Goal: Task Accomplishment & Management: Use online tool/utility

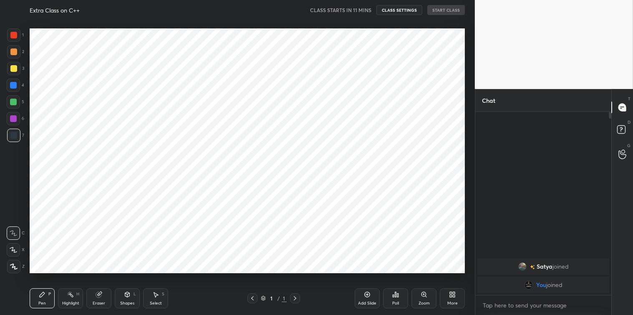
scroll to position [261, 441]
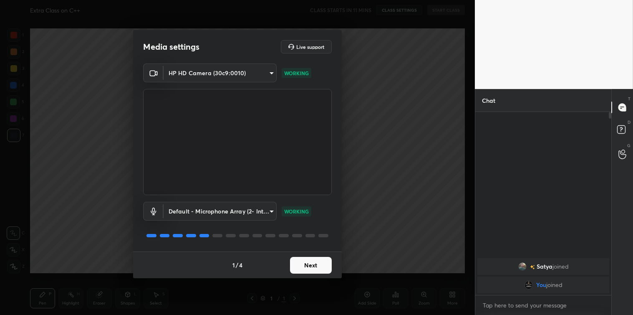
click at [304, 261] on button "Next" at bounding box center [311, 265] width 42 height 17
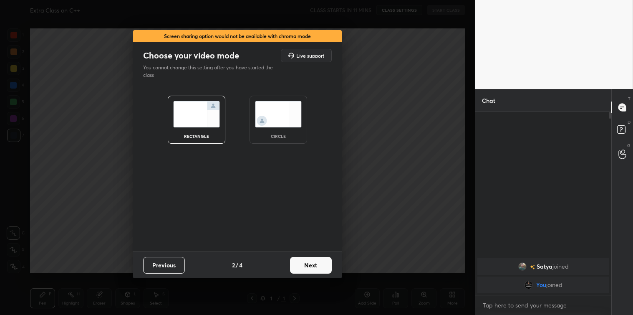
click at [304, 261] on button "Next" at bounding box center [311, 265] width 42 height 17
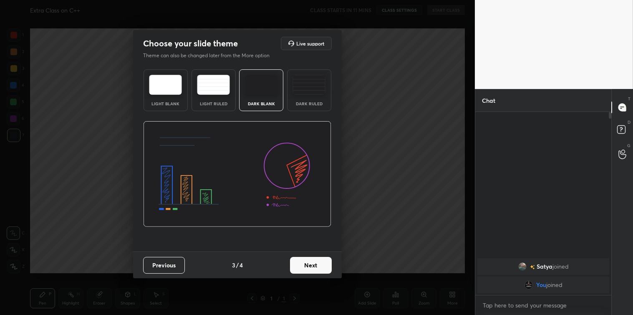
click at [304, 261] on button "Next" at bounding box center [311, 265] width 42 height 17
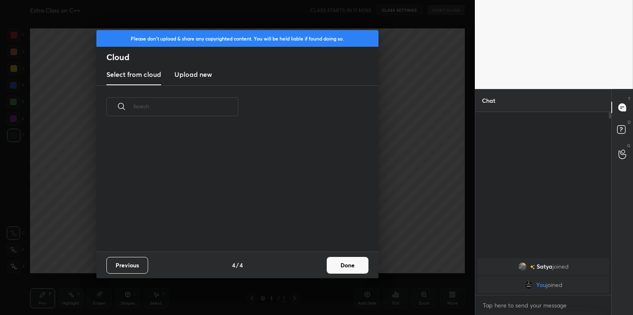
scroll to position [84, 268]
click at [188, 77] on h3 "Upload new" at bounding box center [194, 74] width 38 height 10
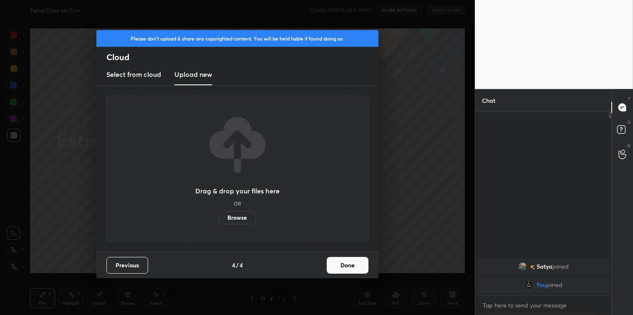
click at [232, 216] on label "Browse" at bounding box center [237, 217] width 37 height 13
click at [219, 216] on input "Browse" at bounding box center [219, 217] width 0 height 13
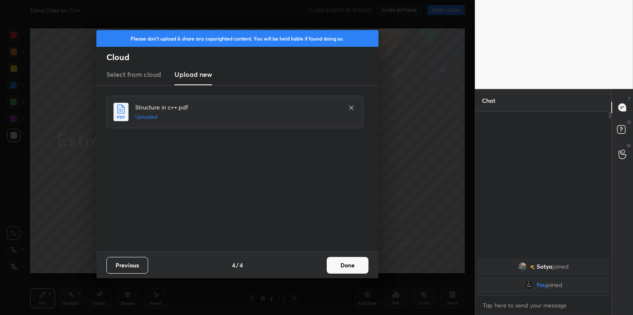
click at [340, 257] on button "Done" at bounding box center [348, 265] width 42 height 17
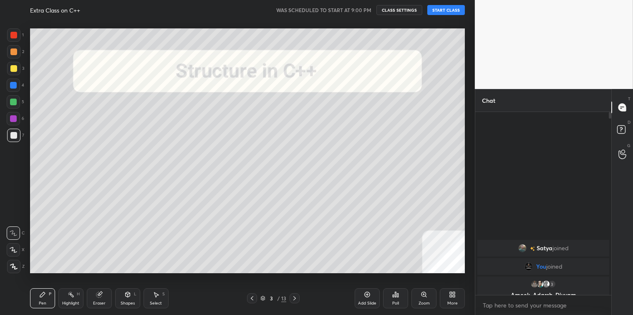
click at [439, 9] on button "START CLASS" at bounding box center [447, 10] width 38 height 10
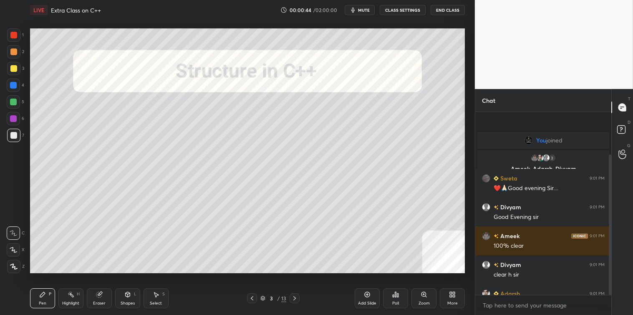
scroll to position [55, 0]
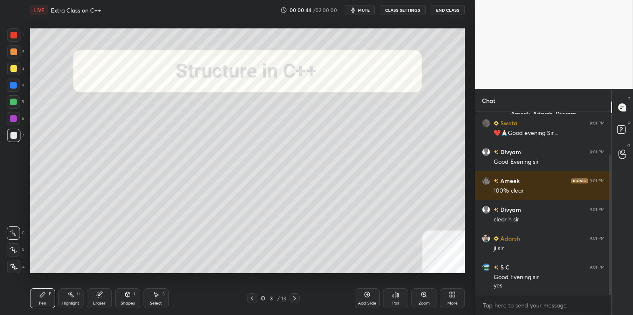
drag, startPoint x: 611, startPoint y: 220, endPoint x: 610, endPoint y: 245, distance: 25.1
click at [610, 245] on div at bounding box center [610, 224] width 3 height 140
click at [505, 301] on textarea at bounding box center [543, 305] width 123 height 13
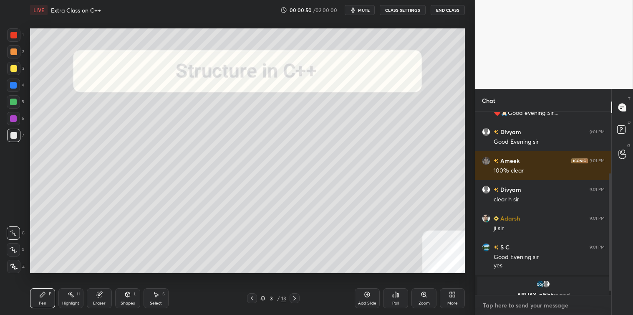
scroll to position [102, 0]
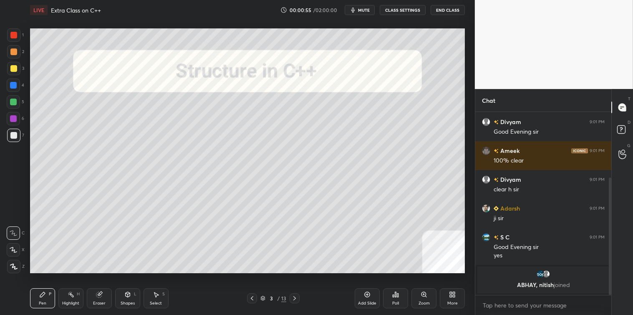
drag, startPoint x: 610, startPoint y: 235, endPoint x: 611, endPoint y: 243, distance: 8.8
click at [611, 243] on div at bounding box center [610, 235] width 3 height 117
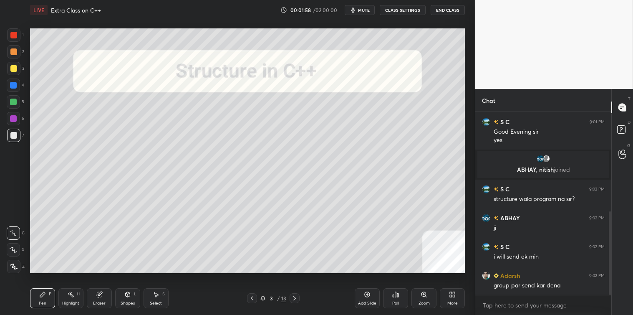
scroll to position [245, 0]
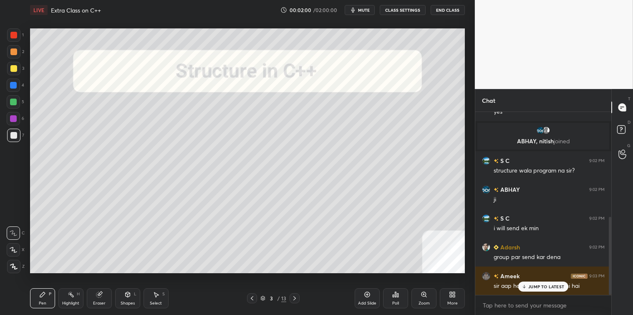
click at [566, 286] on div "JUMP TO LATEST" at bounding box center [544, 286] width 50 height 10
click at [533, 307] on textarea at bounding box center [543, 305] width 123 height 13
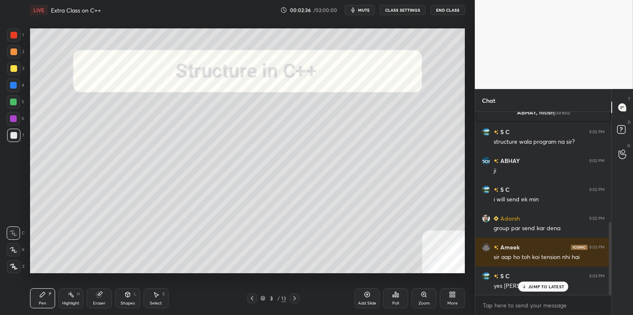
click at [552, 285] on p "JUMP TO LATEST" at bounding box center [547, 286] width 36 height 5
click at [516, 299] on textarea at bounding box center [543, 305] width 123 height 13
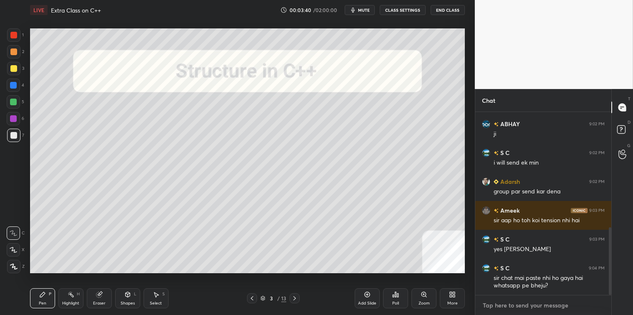
scroll to position [319, 0]
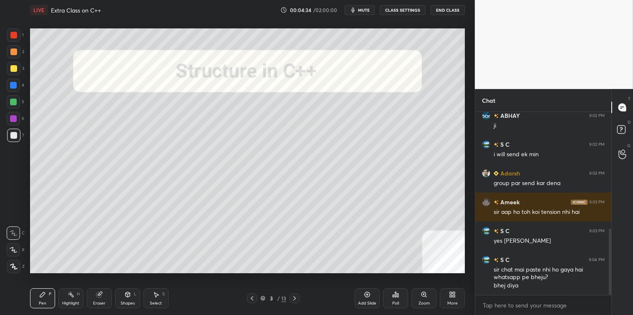
type textarea "x"
click at [448, 298] on div "More" at bounding box center [452, 298] width 25 height 20
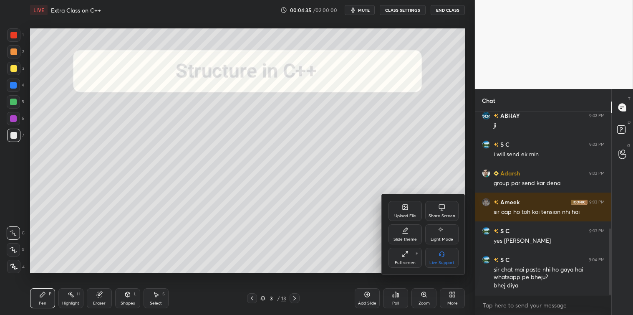
scroll to position [348, 0]
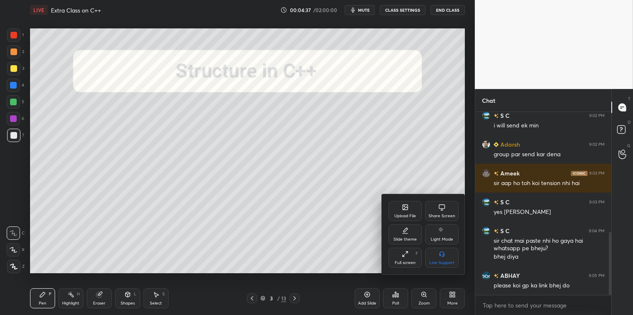
click at [446, 210] on div "Share Screen" at bounding box center [441, 211] width 33 height 20
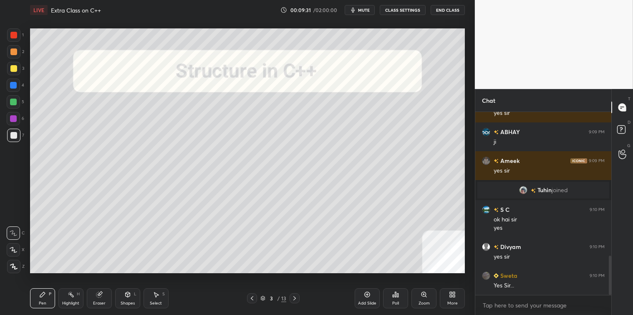
scroll to position [693, 0]
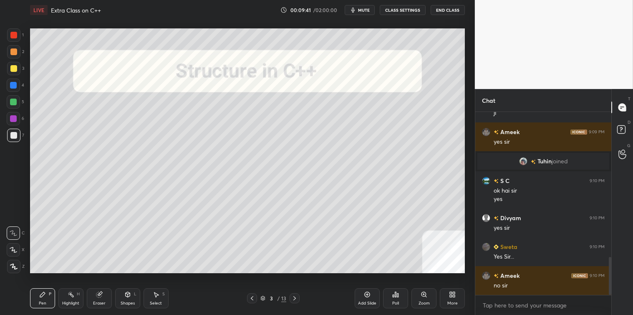
click at [295, 298] on icon at bounding box center [294, 298] width 7 height 7
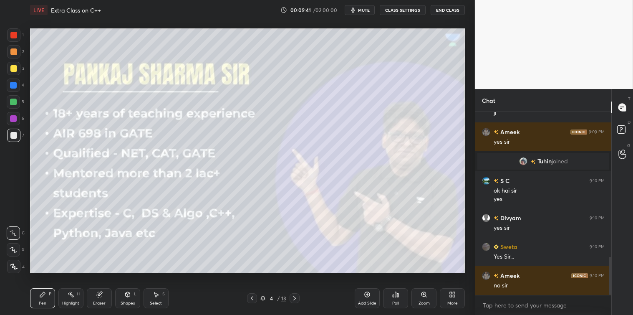
click at [298, 298] on icon at bounding box center [294, 298] width 7 height 7
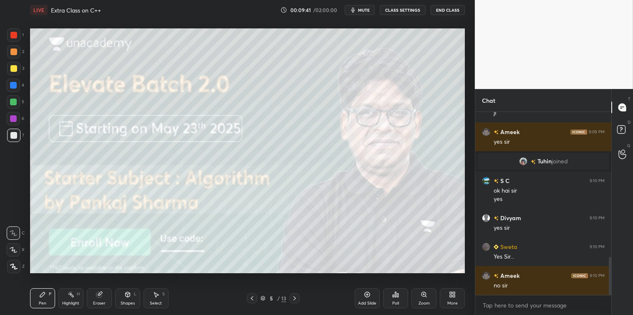
click at [297, 298] on icon at bounding box center [294, 298] width 7 height 7
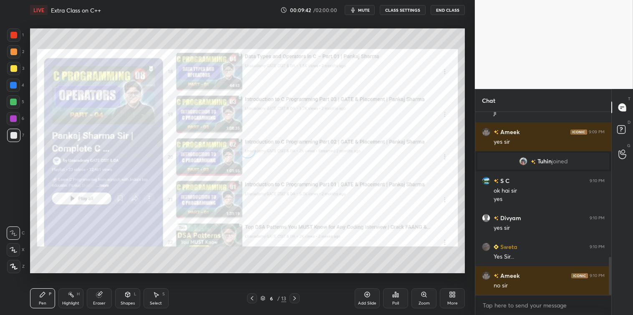
click at [297, 299] on icon at bounding box center [294, 298] width 7 height 7
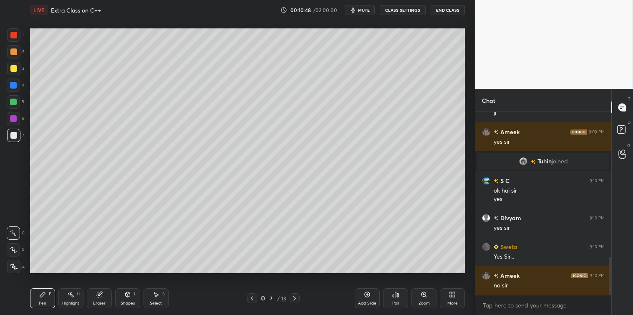
click at [164, 292] on div "S" at bounding box center [163, 294] width 3 height 4
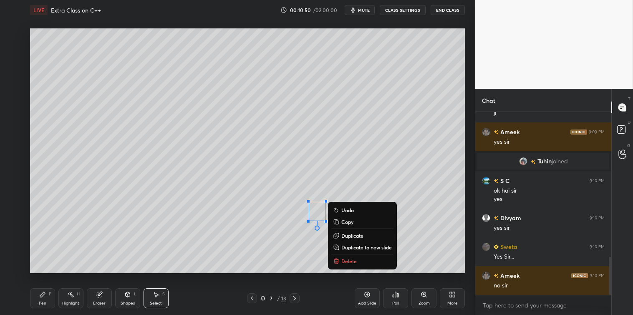
click at [342, 259] on p "Delete" at bounding box center [349, 261] width 15 height 7
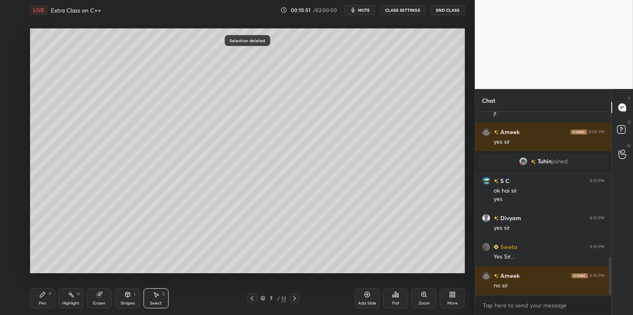
click at [45, 296] on icon at bounding box center [42, 294] width 7 height 7
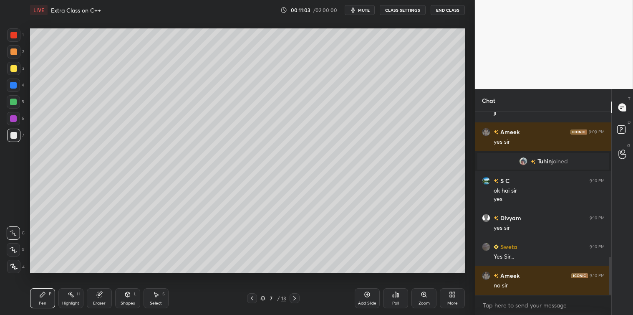
click at [14, 61] on div "2" at bounding box center [15, 53] width 17 height 17
click at [295, 296] on icon at bounding box center [294, 298] width 7 height 7
click at [12, 140] on div at bounding box center [13, 135] width 13 height 13
click at [156, 294] on icon at bounding box center [156, 294] width 5 height 5
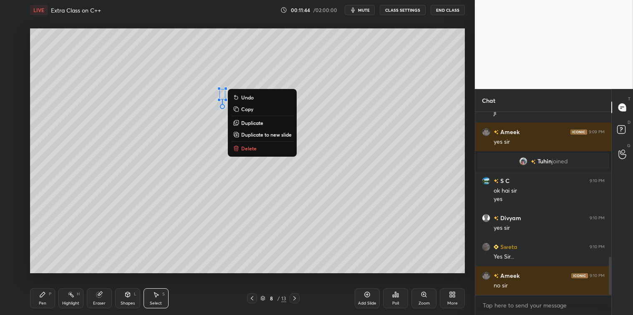
click at [250, 147] on p "Delete" at bounding box center [248, 148] width 15 height 7
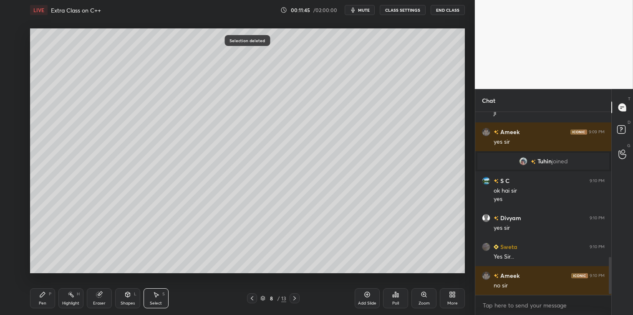
scroll to position [722, 0]
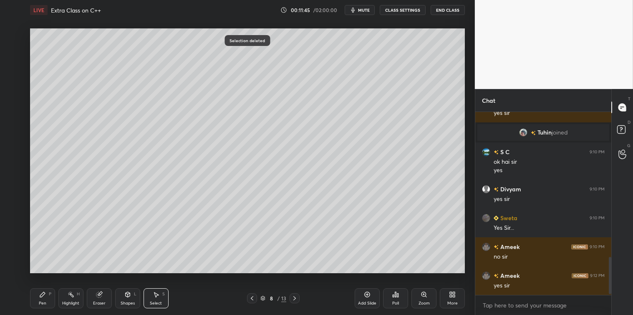
click at [40, 290] on div "Pen P" at bounding box center [42, 298] width 25 height 20
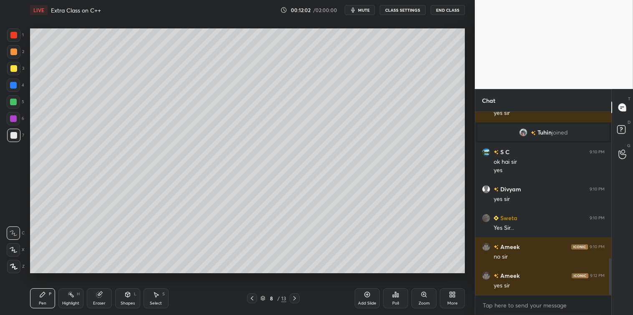
click at [18, 70] on div at bounding box center [13, 68] width 13 height 13
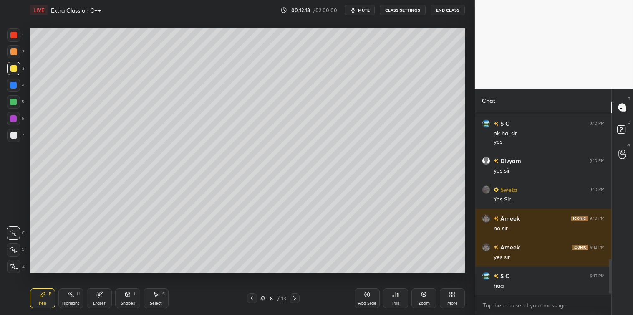
scroll to position [779, 0]
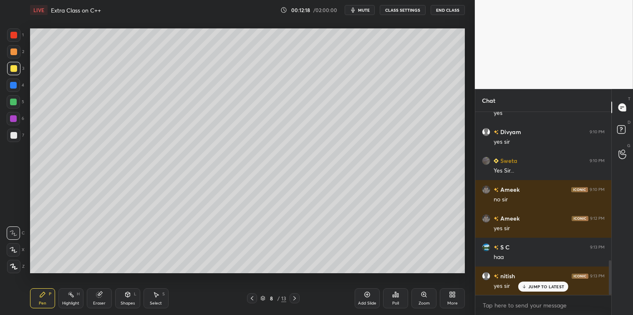
click at [364, 297] on div "Add Slide" at bounding box center [367, 298] width 25 height 20
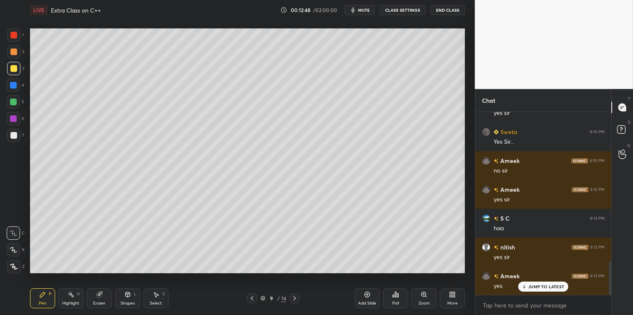
scroll to position [837, 0]
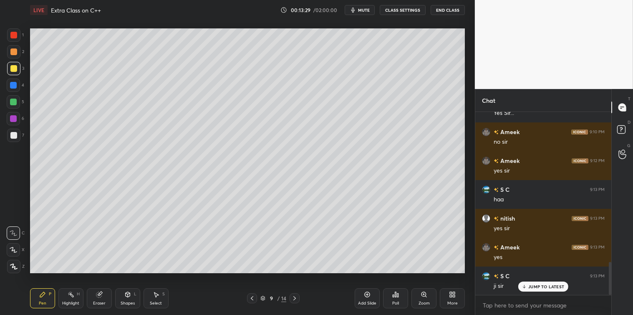
click at [12, 137] on div at bounding box center [13, 135] width 7 height 7
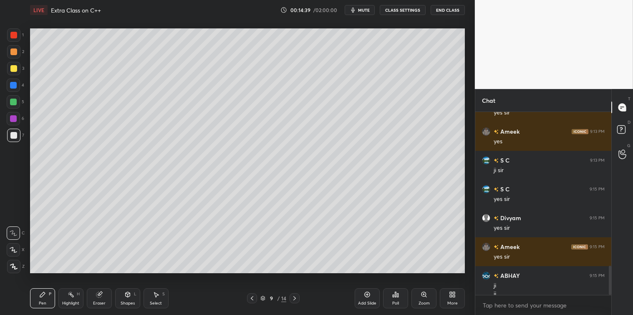
scroll to position [961, 0]
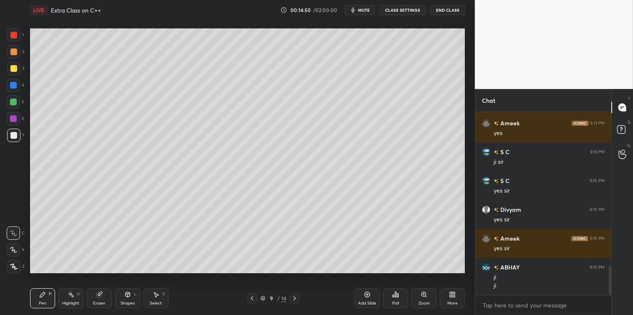
click at [364, 293] on icon at bounding box center [367, 294] width 7 height 7
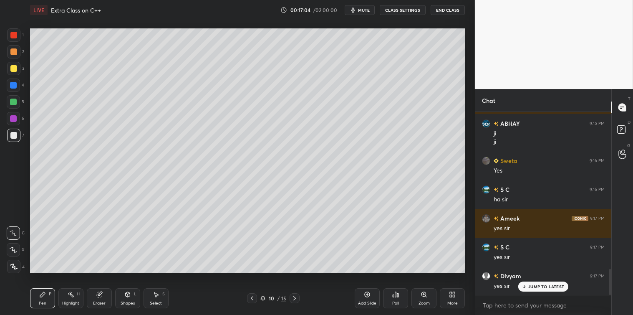
scroll to position [1134, 0]
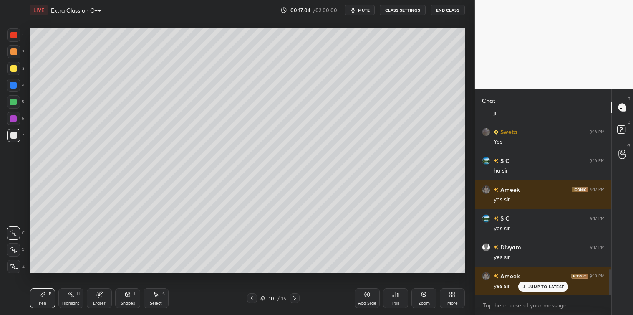
click at [365, 292] on icon at bounding box center [367, 294] width 7 height 7
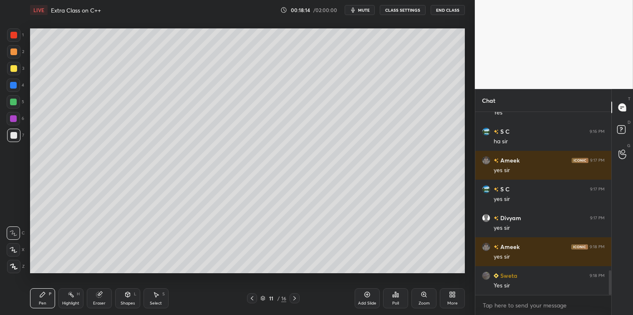
click at [364, 298] on div "Add Slide" at bounding box center [367, 298] width 25 height 20
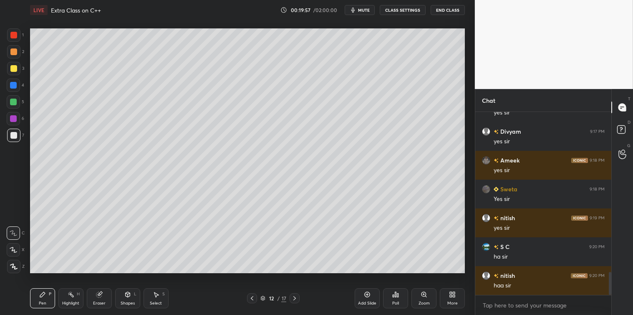
scroll to position [1278, 0]
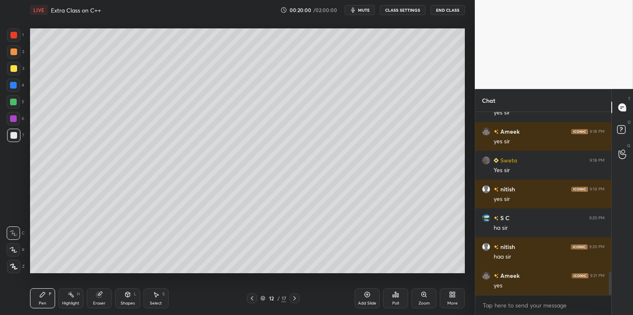
click at [366, 294] on icon at bounding box center [367, 294] width 7 height 7
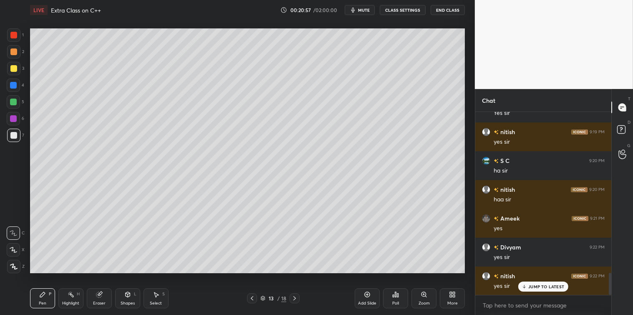
scroll to position [1393, 0]
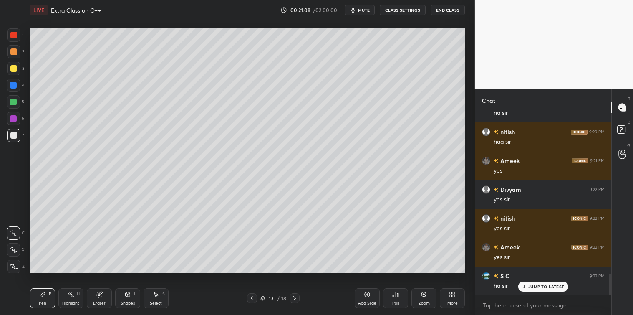
click at [449, 293] on icon at bounding box center [452, 294] width 7 height 7
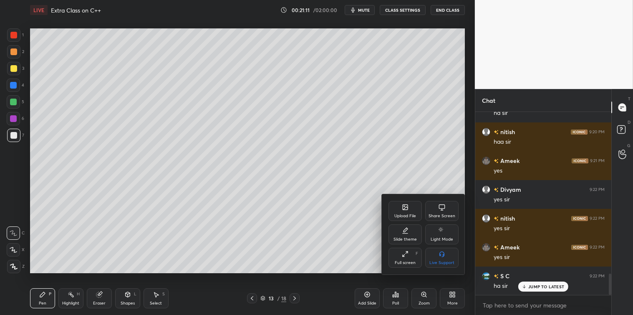
click at [440, 211] on div "Share Screen" at bounding box center [441, 211] width 33 height 20
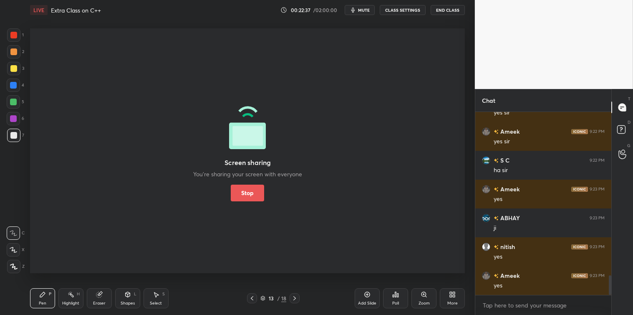
scroll to position [1537, 0]
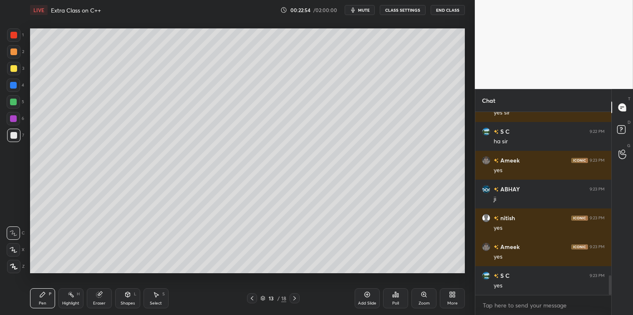
click at [366, 295] on icon at bounding box center [367, 294] width 7 height 7
click at [367, 294] on icon at bounding box center [367, 294] width 3 height 3
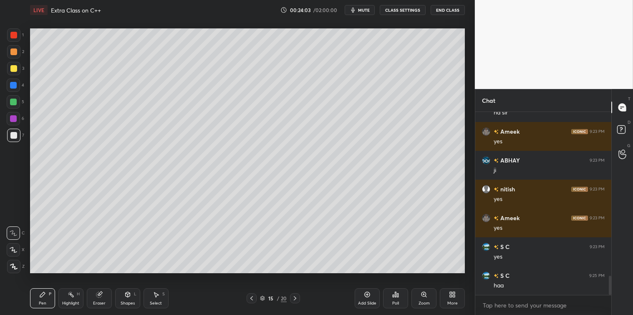
scroll to position [1595, 0]
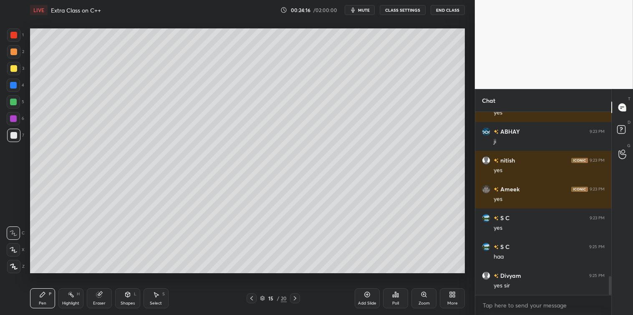
click at [155, 294] on icon at bounding box center [156, 294] width 5 height 5
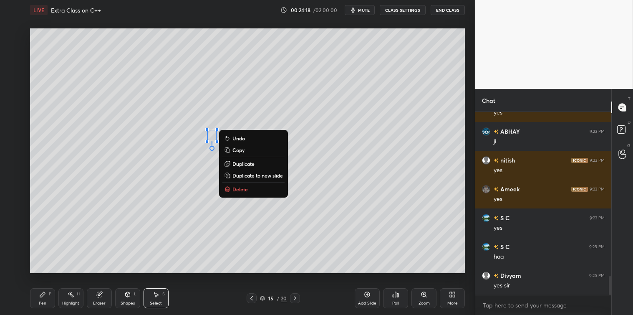
click at [240, 186] on p "Delete" at bounding box center [240, 189] width 15 height 7
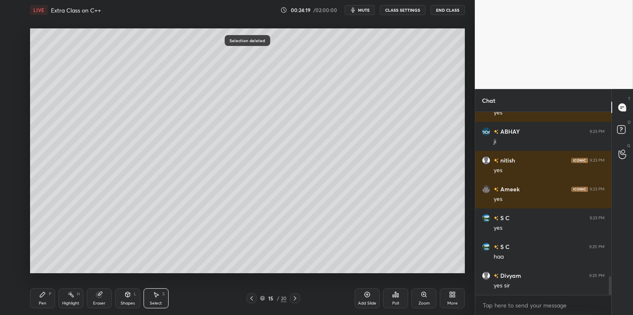
click at [51, 289] on div "Pen P" at bounding box center [42, 298] width 25 height 20
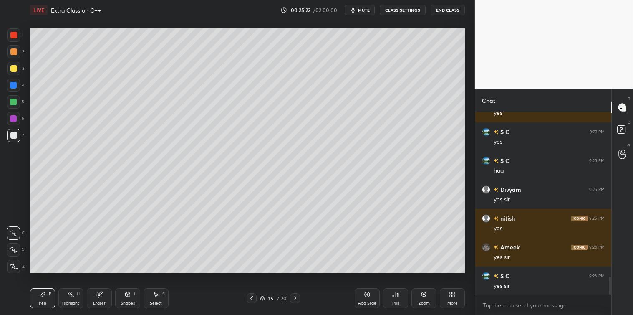
scroll to position [1710, 0]
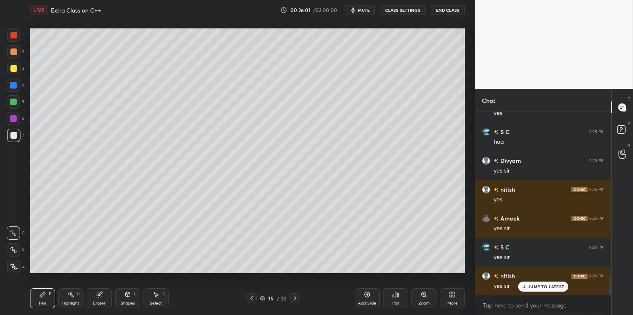
click at [452, 300] on div "More" at bounding box center [452, 298] width 25 height 20
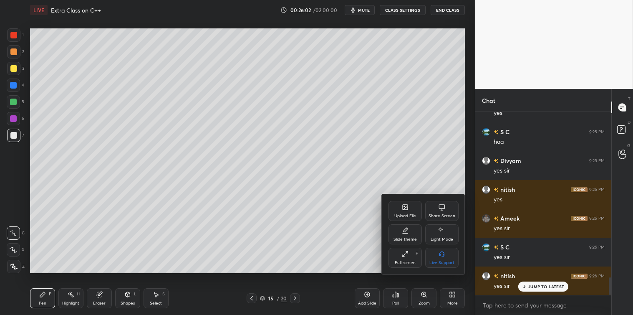
click at [443, 213] on div "Share Screen" at bounding box center [441, 211] width 33 height 20
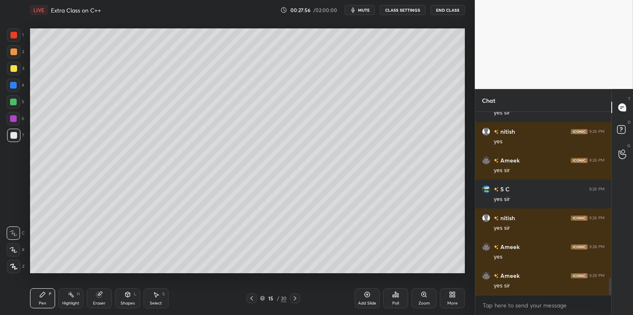
scroll to position [1797, 0]
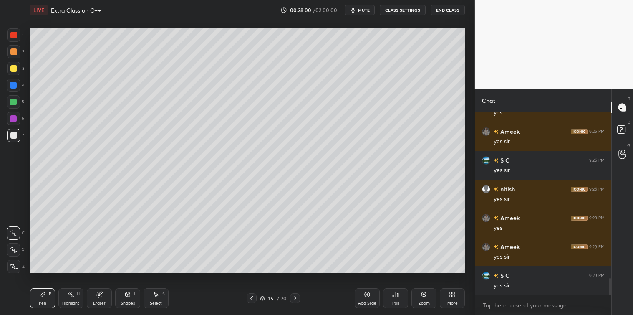
click at [364, 296] on icon at bounding box center [367, 294] width 7 height 7
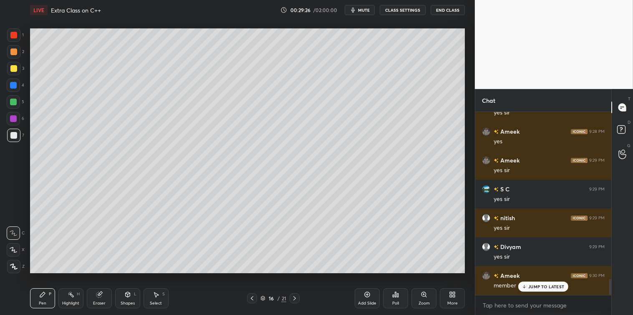
scroll to position [1911, 0]
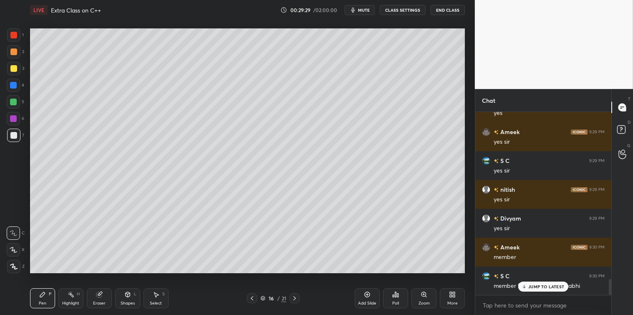
click at [455, 295] on icon at bounding box center [452, 294] width 7 height 7
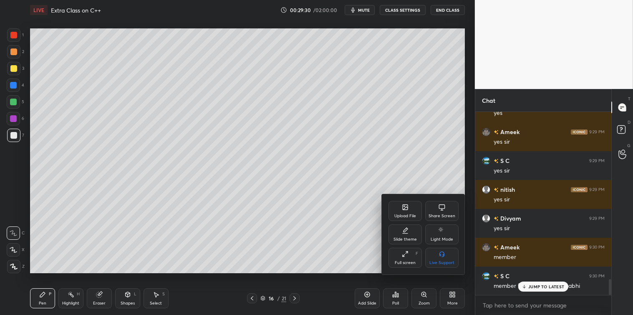
click at [445, 205] on icon at bounding box center [442, 206] width 6 height 5
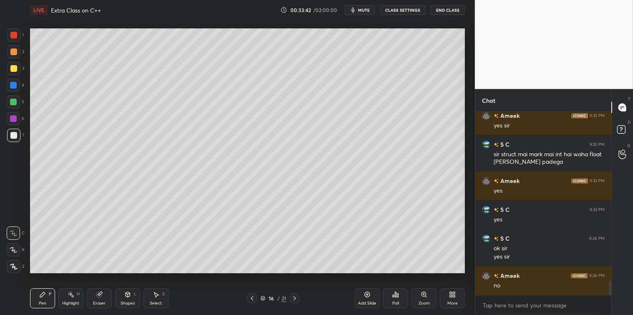
scroll to position [2166, 0]
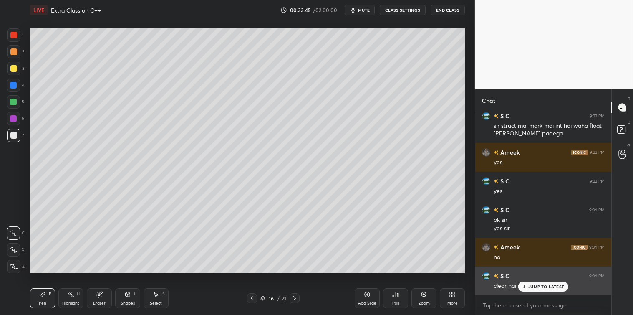
click at [526, 286] on icon at bounding box center [524, 286] width 5 height 5
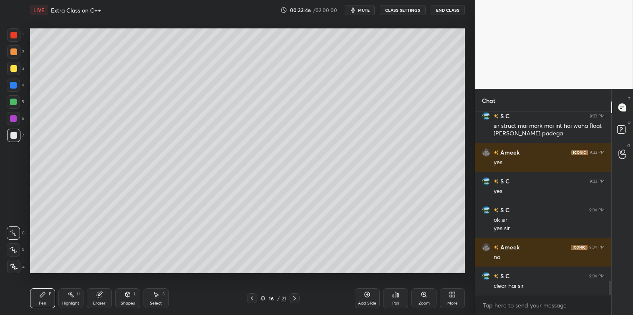
click at [394, 297] on icon at bounding box center [393, 296] width 1 height 2
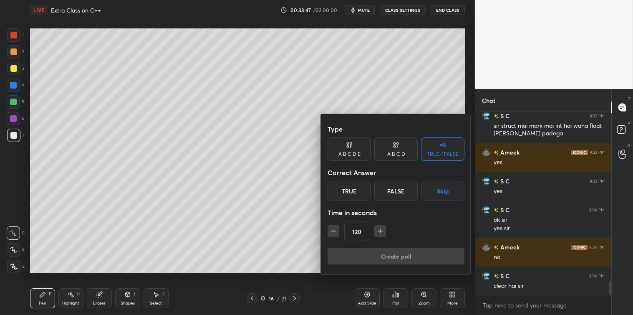
click at [332, 232] on icon "button" at bounding box center [333, 231] width 8 height 8
click at [333, 233] on icon "button" at bounding box center [333, 231] width 8 height 8
type input "90"
click at [362, 192] on div "True" at bounding box center [349, 191] width 43 height 20
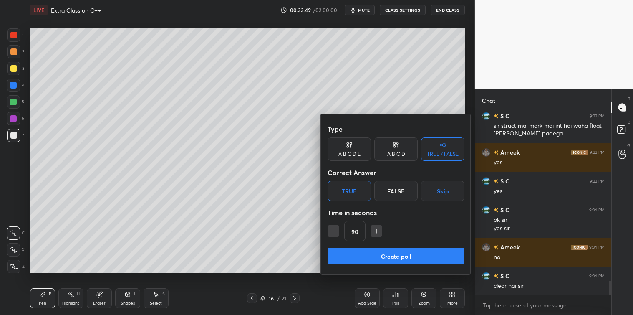
click at [397, 256] on button "Create poll" at bounding box center [396, 256] width 137 height 17
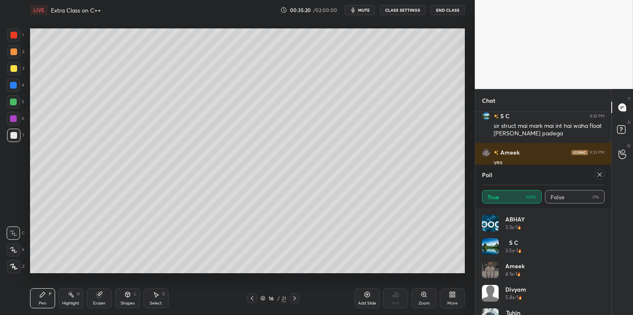
scroll to position [17, 0]
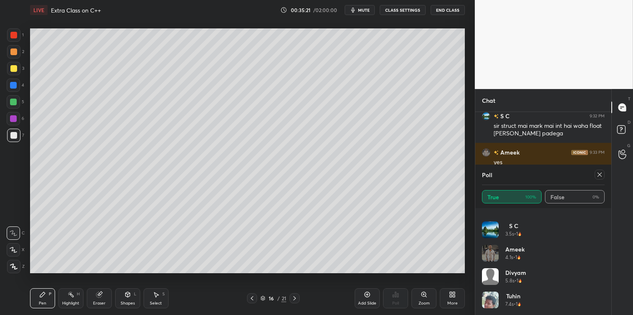
click at [600, 175] on icon at bounding box center [600, 174] width 4 height 4
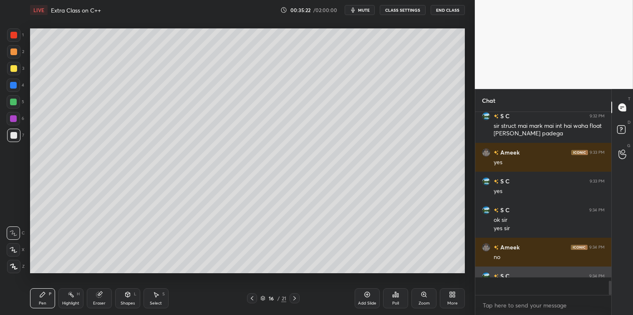
scroll to position [0, 0]
click at [496, 303] on textarea at bounding box center [543, 305] width 123 height 13
click at [296, 299] on icon at bounding box center [294, 298] width 7 height 7
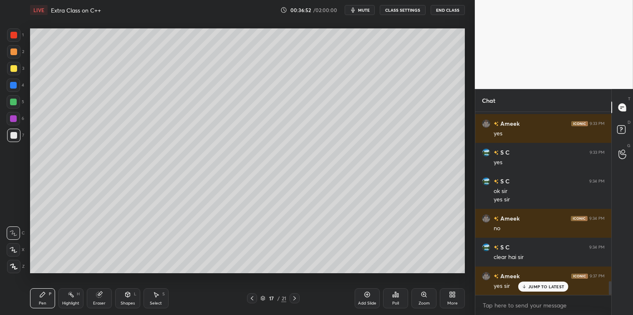
scroll to position [2224, 0]
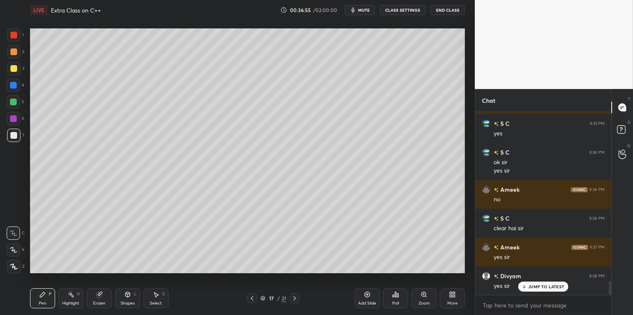
click at [294, 299] on icon at bounding box center [294, 298] width 7 height 7
click at [366, 297] on icon at bounding box center [367, 294] width 7 height 7
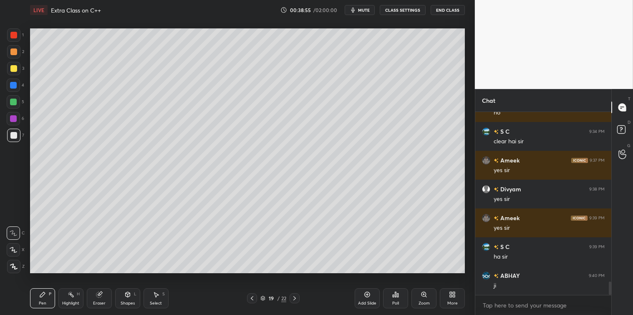
scroll to position [2339, 0]
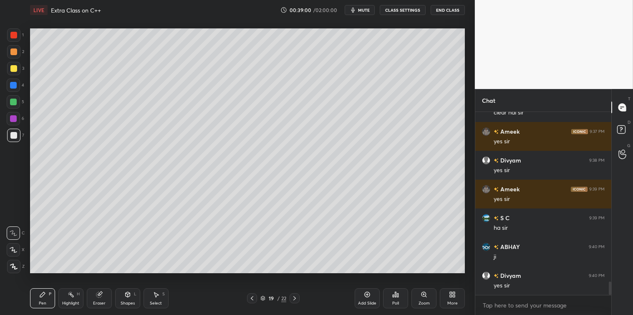
click at [367, 295] on icon at bounding box center [367, 294] width 7 height 7
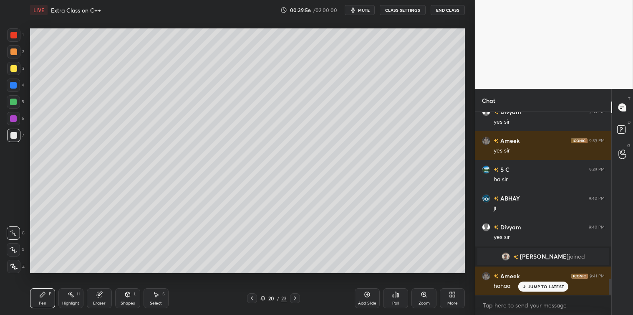
scroll to position [1865, 0]
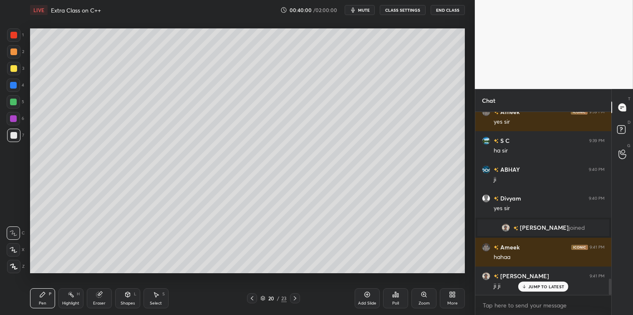
click at [367, 294] on icon at bounding box center [367, 294] width 3 height 3
click at [129, 294] on icon at bounding box center [127, 294] width 5 height 5
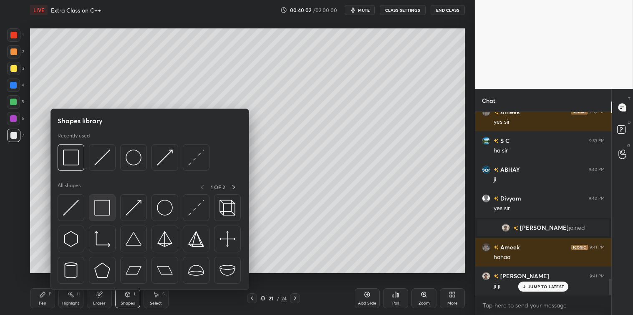
click at [105, 211] on img at bounding box center [102, 208] width 16 height 16
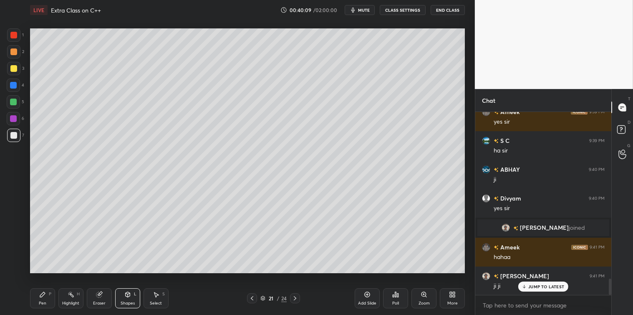
click at [49, 296] on div "P" at bounding box center [50, 294] width 3 height 4
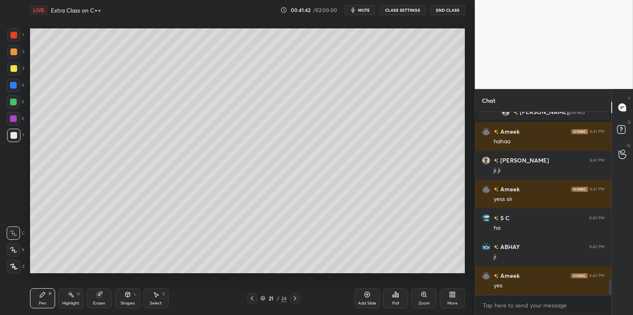
scroll to position [2009, 0]
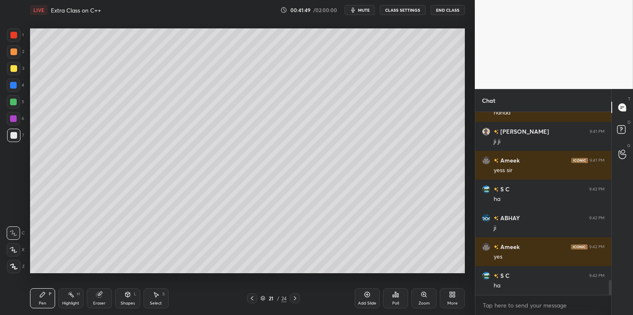
click at [14, 70] on div at bounding box center [13, 68] width 7 height 7
click at [161, 301] on div "Select" at bounding box center [156, 303] width 12 height 4
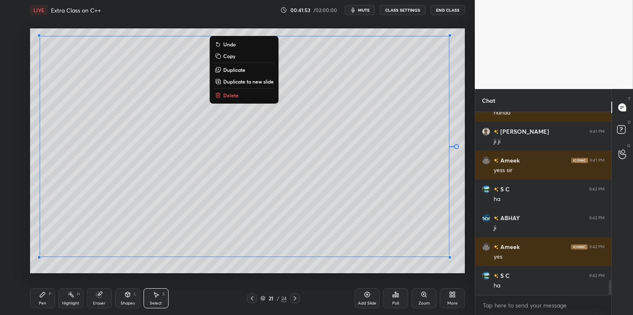
click at [234, 56] on p "Copy" at bounding box center [229, 56] width 12 height 7
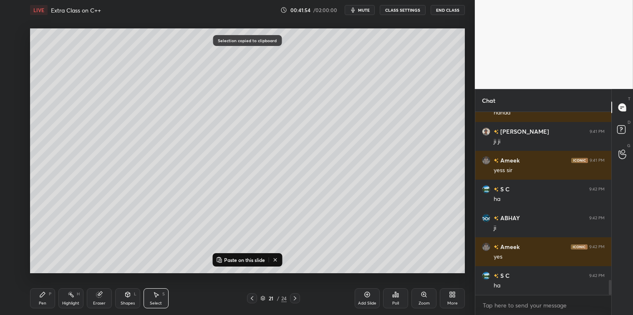
click at [368, 294] on icon at bounding box center [367, 294] width 7 height 7
click at [251, 258] on p "Paste on this slide" at bounding box center [244, 259] width 41 height 7
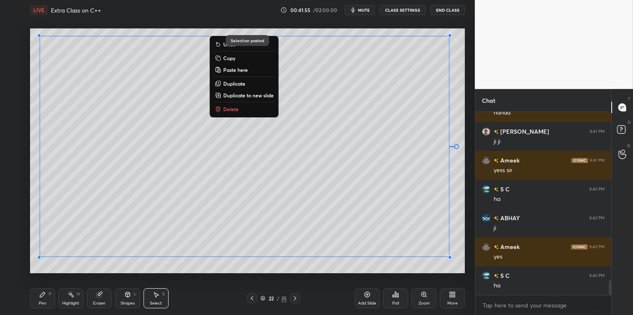
click at [260, 273] on div "0 ° Undo Copy Paste here Duplicate Duplicate to new slide Delete Selection past…" at bounding box center [248, 150] width 442 height 261
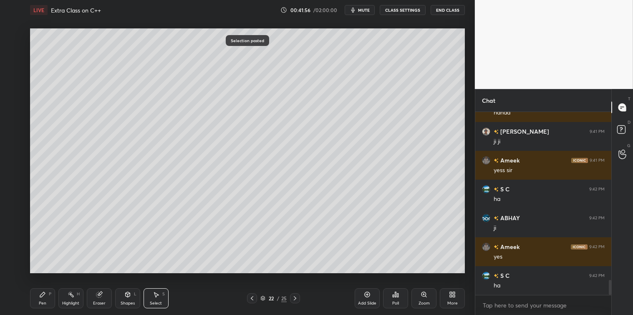
click at [45, 300] on div "Pen P" at bounding box center [42, 298] width 25 height 20
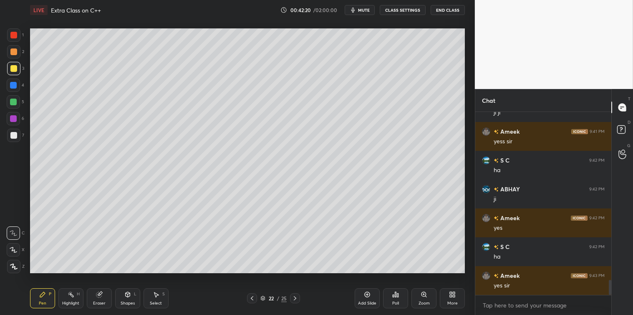
scroll to position [2067, 0]
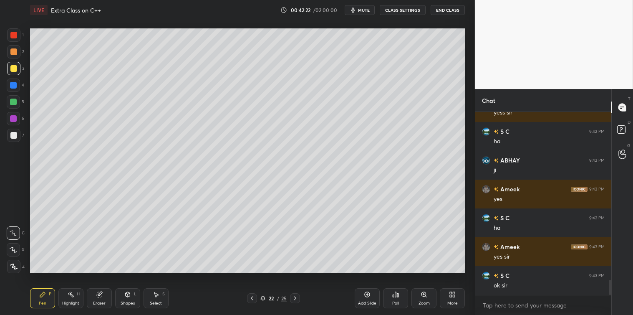
click at [163, 297] on div "Select S" at bounding box center [156, 298] width 25 height 20
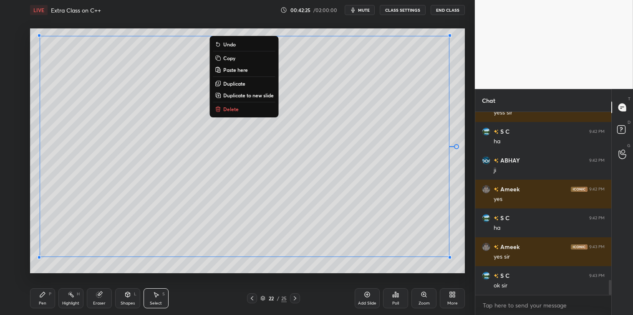
click at [236, 58] on button "Copy" at bounding box center [244, 58] width 62 height 10
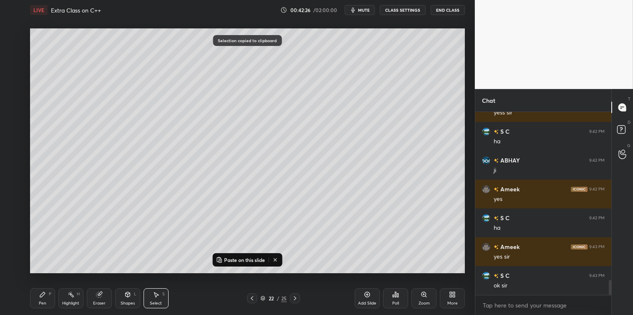
click at [368, 297] on icon at bounding box center [367, 294] width 5 height 5
click at [248, 256] on p "Paste on this slide" at bounding box center [244, 259] width 41 height 7
click at [248, 276] on div "0 ° Undo Copy Paste here Duplicate Duplicate to new slide Delete Selection past…" at bounding box center [248, 150] width 442 height 261
click at [48, 299] on div "Pen P" at bounding box center [42, 298] width 25 height 20
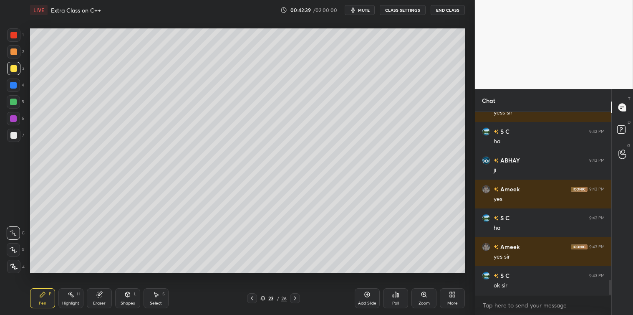
click at [154, 294] on icon at bounding box center [156, 294] width 7 height 7
click at [391, 105] on div "0 ° Undo Copy Paste here Duplicate Duplicate to new slide Delete" at bounding box center [247, 150] width 435 height 245
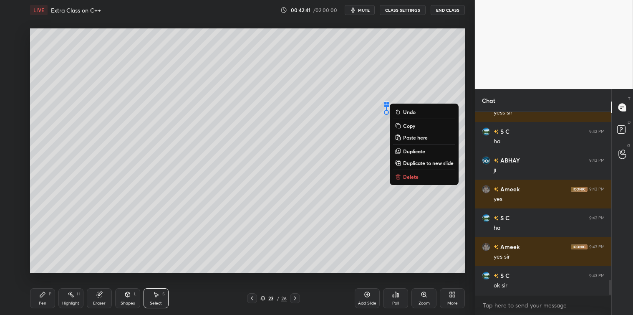
click at [401, 176] on icon at bounding box center [398, 176] width 7 height 7
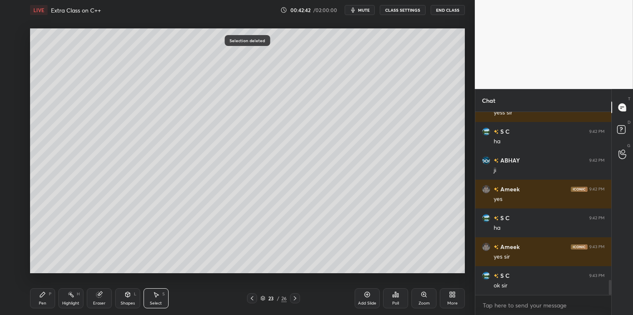
click at [43, 303] on div "Pen" at bounding box center [43, 303] width 8 height 4
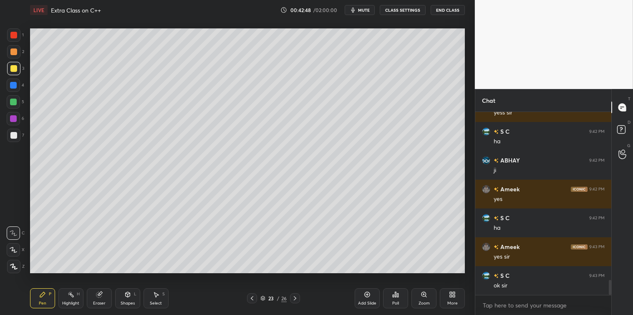
click at [159, 301] on div "Select" at bounding box center [156, 303] width 12 height 4
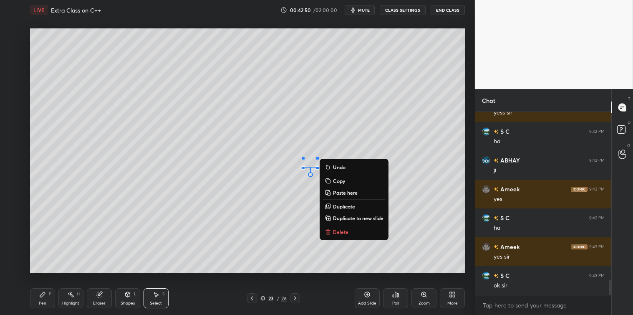
click at [334, 230] on p "Delete" at bounding box center [340, 231] width 15 height 7
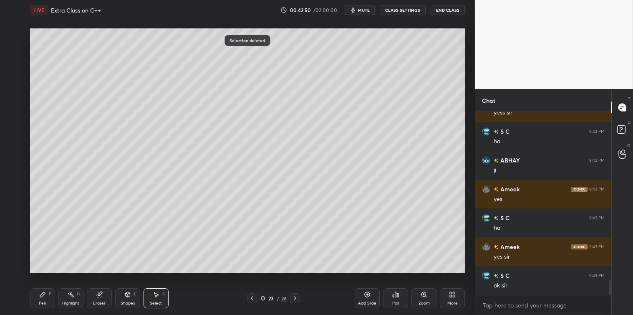
click at [38, 301] on div "Pen P" at bounding box center [42, 298] width 25 height 20
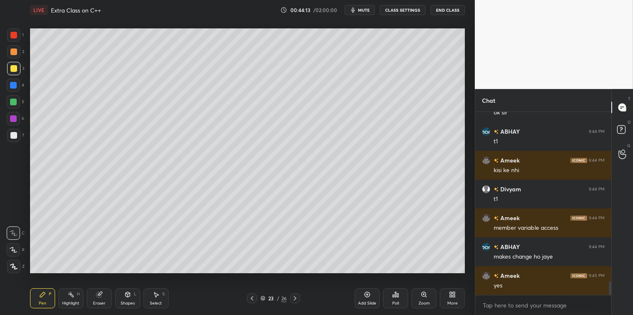
scroll to position [2268, 0]
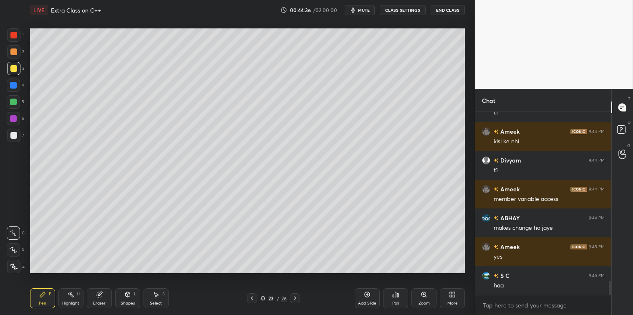
click at [366, 295] on icon at bounding box center [367, 294] width 7 height 7
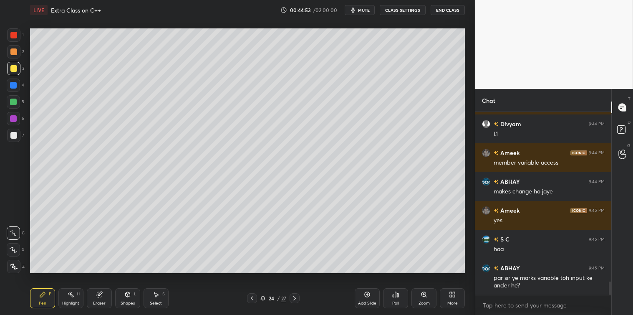
click at [252, 298] on icon at bounding box center [252, 298] width 3 height 4
click at [366, 296] on icon at bounding box center [367, 294] width 5 height 5
click at [126, 294] on icon at bounding box center [127, 294] width 5 height 5
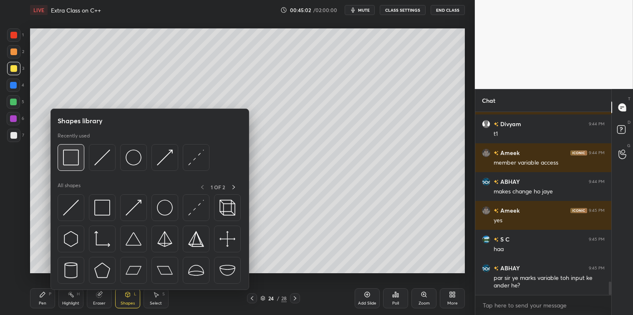
click at [77, 159] on img at bounding box center [71, 157] width 16 height 16
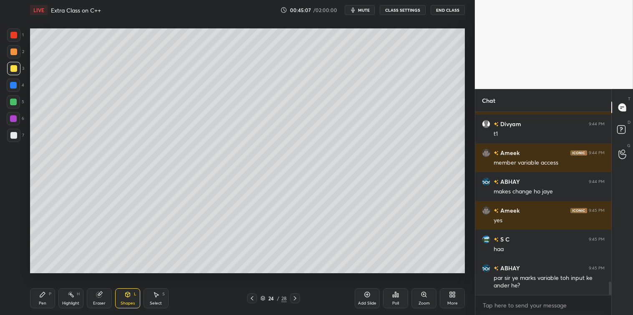
click at [13, 135] on div at bounding box center [13, 135] width 7 height 7
click at [43, 297] on icon at bounding box center [42, 294] width 7 height 7
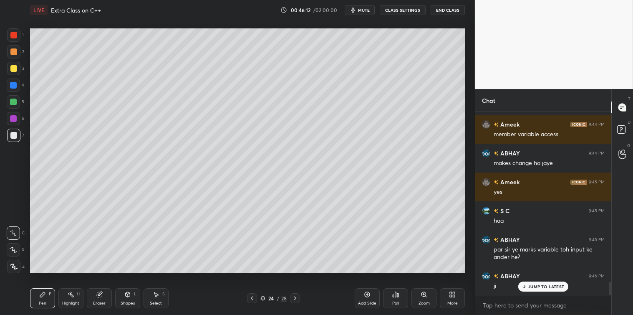
scroll to position [2362, 0]
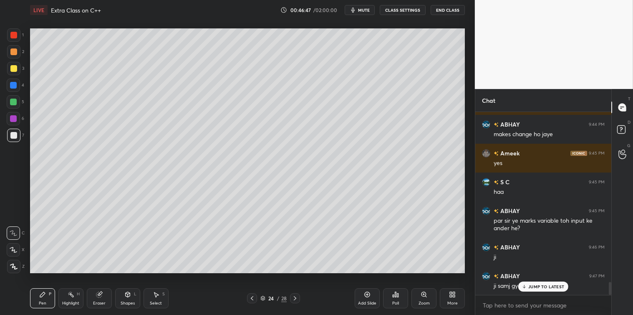
click at [159, 299] on div "Select S" at bounding box center [156, 298] width 25 height 20
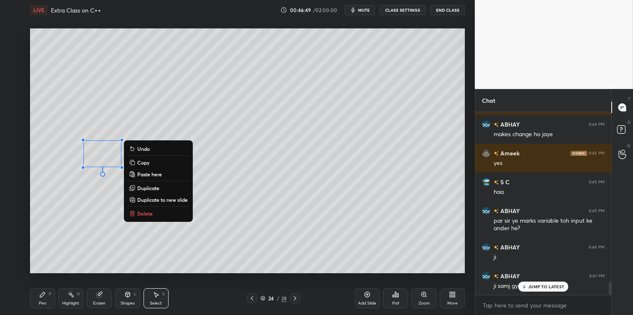
click at [140, 210] on p "Delete" at bounding box center [144, 213] width 15 height 7
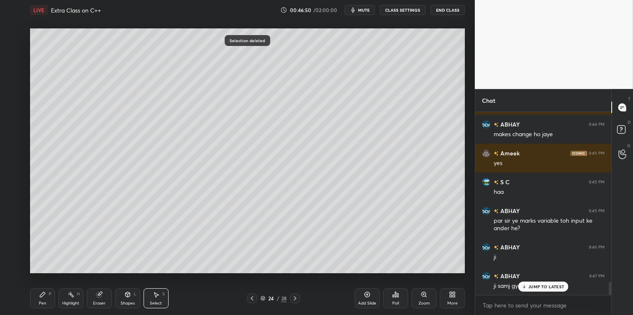
click at [40, 302] on div "Pen" at bounding box center [43, 303] width 8 height 4
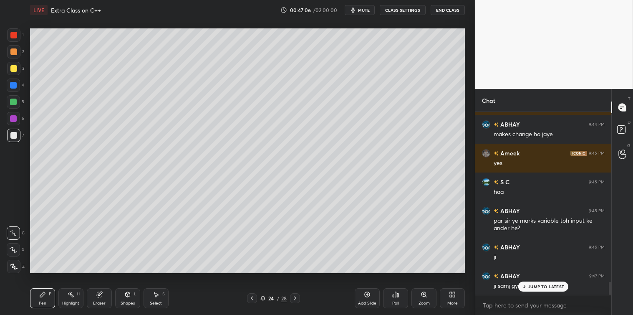
click at [364, 294] on icon at bounding box center [367, 294] width 7 height 7
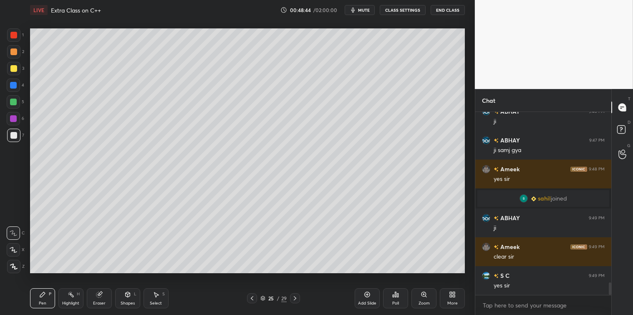
scroll to position [2533, 0]
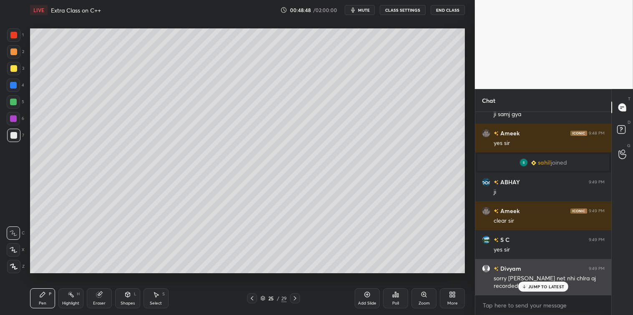
click at [529, 286] on p "JUMP TO LATEST" at bounding box center [547, 286] width 36 height 5
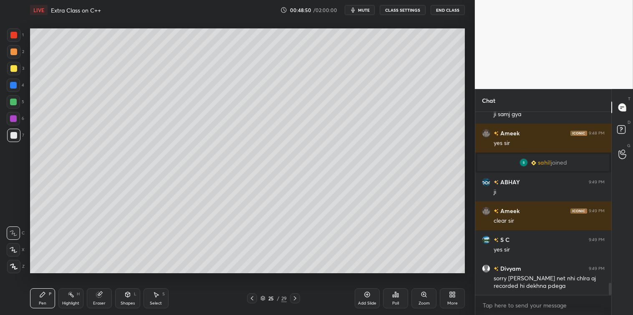
click at [453, 298] on div "More" at bounding box center [452, 298] width 25 height 20
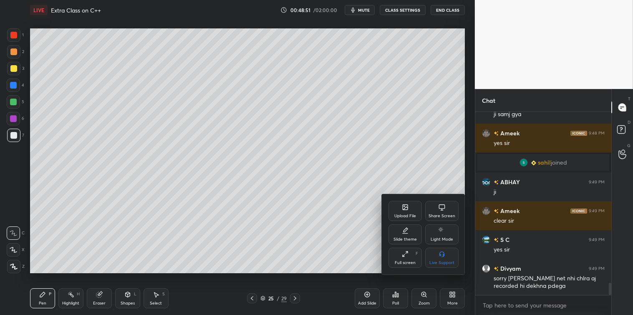
click at [441, 212] on div "Share Screen" at bounding box center [441, 211] width 33 height 20
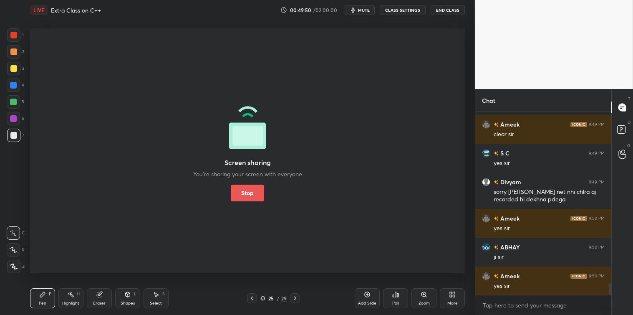
scroll to position [2649, 0]
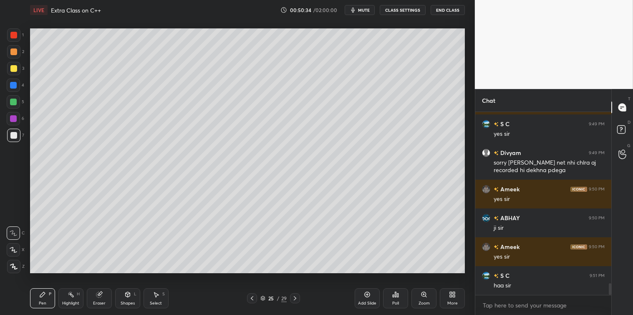
click at [11, 67] on div at bounding box center [13, 68] width 7 height 7
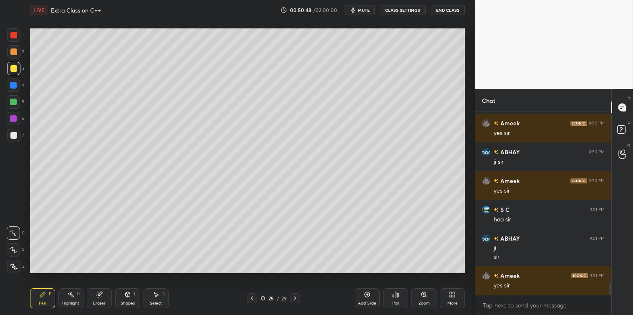
scroll to position [2744, 0]
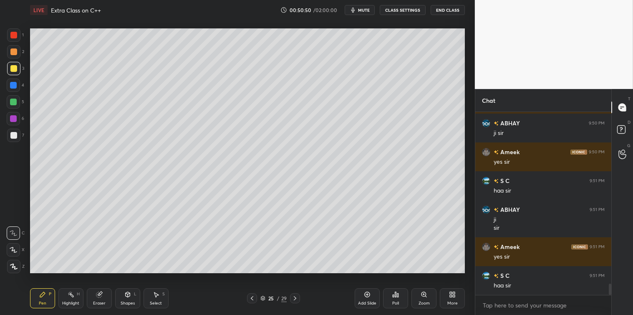
click at [364, 299] on div "Add Slide" at bounding box center [367, 298] width 25 height 20
click at [10, 139] on div at bounding box center [13, 135] width 13 height 13
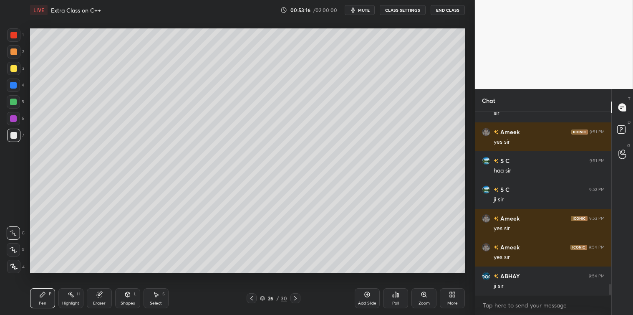
scroll to position [2887, 0]
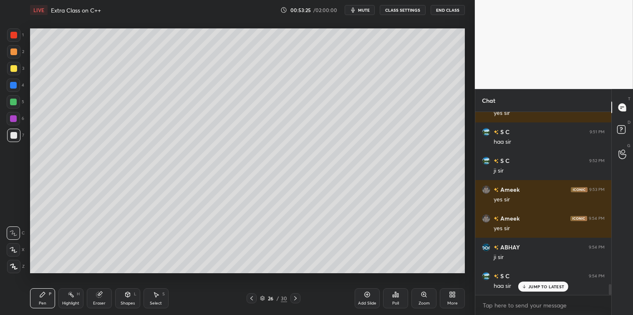
click at [366, 295] on icon at bounding box center [367, 294] width 7 height 7
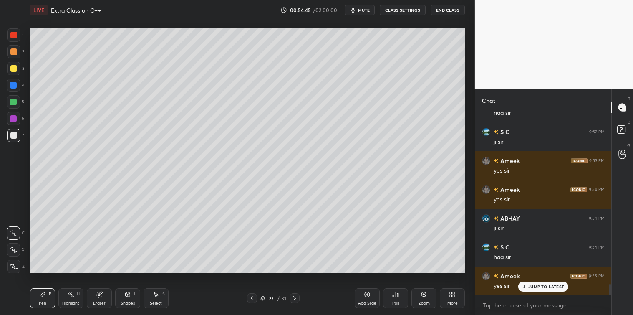
scroll to position [2945, 0]
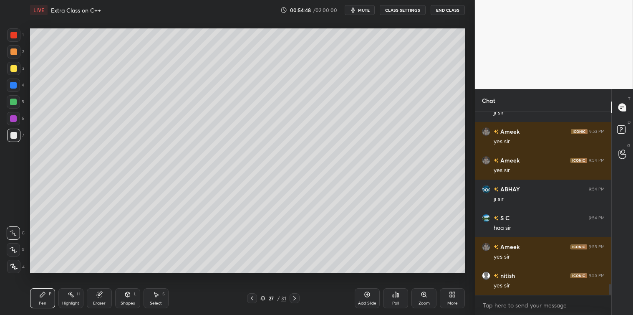
click at [443, 291] on div "More" at bounding box center [452, 298] width 25 height 20
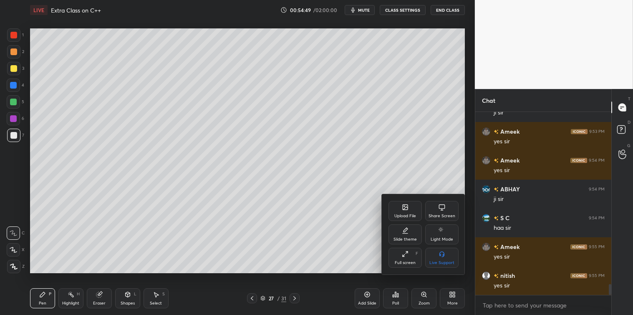
click at [445, 207] on icon at bounding box center [442, 206] width 6 height 5
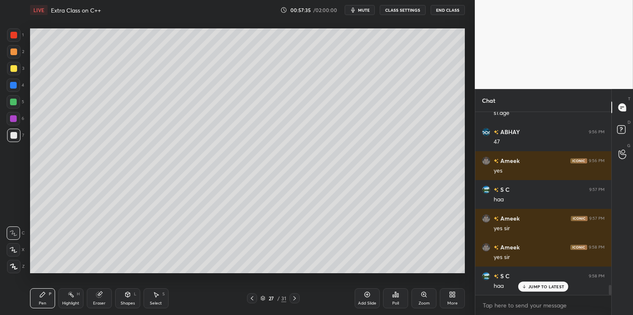
scroll to position [3176, 0]
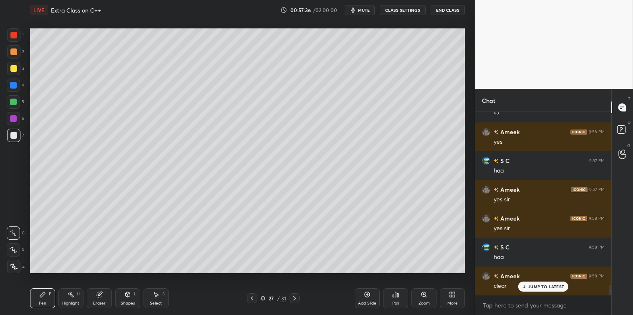
click at [534, 283] on div "JUMP TO LATEST" at bounding box center [544, 286] width 50 height 10
click at [496, 301] on textarea at bounding box center [543, 305] width 123 height 13
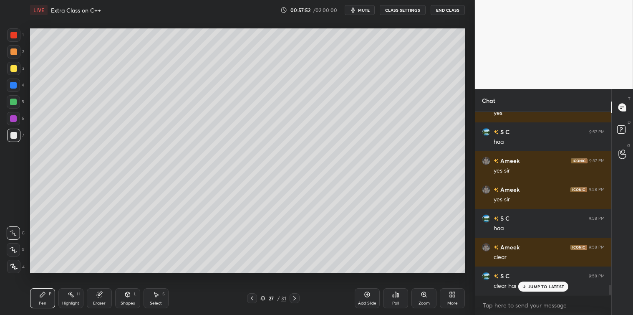
click at [531, 285] on p "JUMP TO LATEST" at bounding box center [547, 286] width 36 height 5
click at [393, 295] on icon at bounding box center [393, 296] width 1 height 2
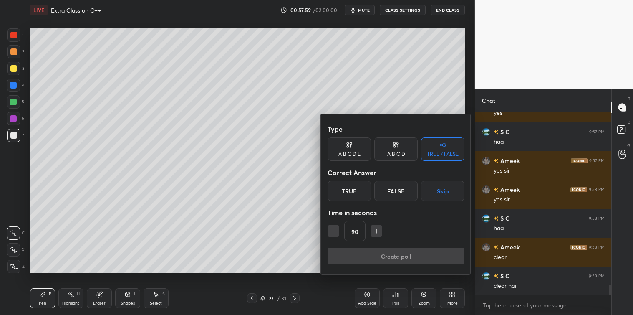
click at [352, 195] on div "True" at bounding box center [349, 191] width 43 height 20
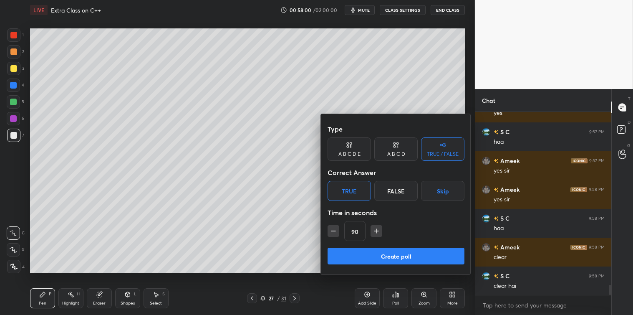
click at [377, 259] on button "Create poll" at bounding box center [396, 256] width 137 height 17
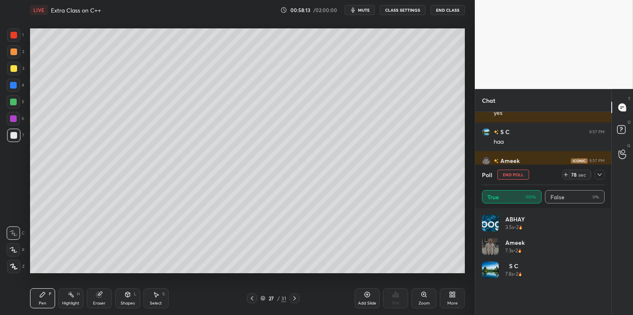
scroll to position [3294, 0]
click at [600, 174] on icon at bounding box center [600, 174] width 7 height 7
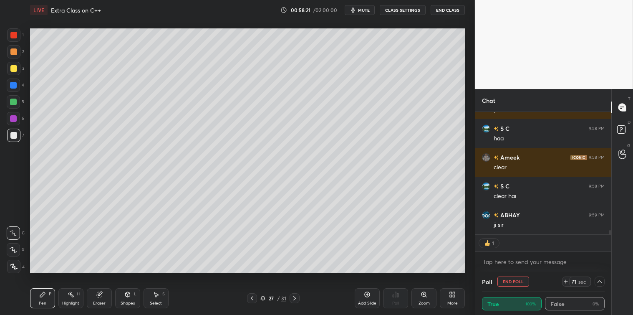
scroll to position [0, 3]
click at [600, 174] on div "Ameek 9:58 PM clear" at bounding box center [544, 162] width 136 height 29
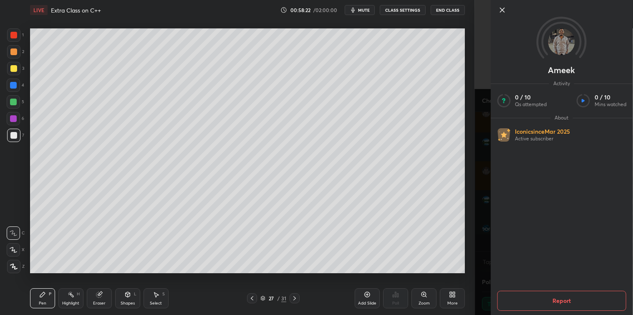
scroll to position [3, 2]
click at [501, 13] on icon at bounding box center [502, 10] width 10 height 10
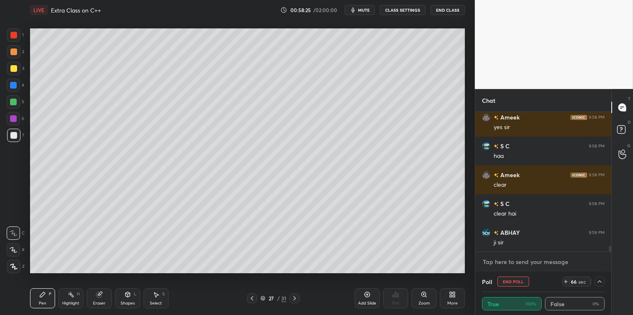
click at [497, 256] on textarea at bounding box center [543, 261] width 123 height 13
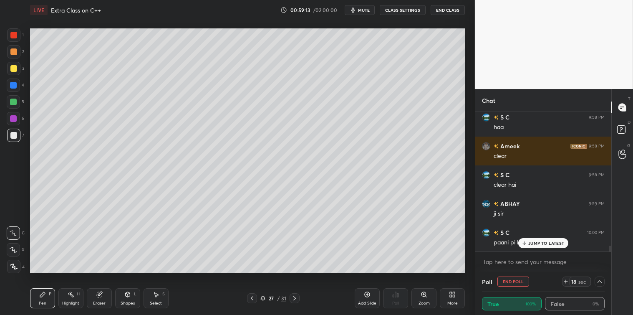
click at [562, 245] on p "JUMP TO LATEST" at bounding box center [547, 242] width 36 height 5
click at [522, 266] on textarea at bounding box center [543, 261] width 123 height 13
click at [584, 264] on textarea at bounding box center [543, 261] width 123 height 13
click at [595, 282] on div at bounding box center [598, 281] width 13 height 10
click at [602, 278] on icon at bounding box center [600, 281] width 7 height 7
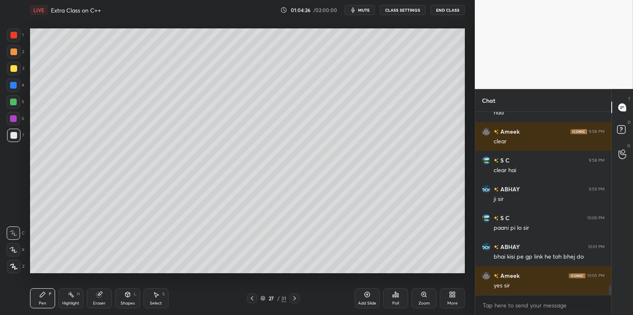
scroll to position [3349, 0]
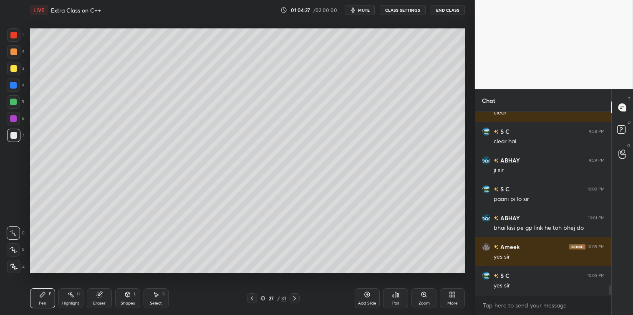
click at [364, 292] on icon at bounding box center [367, 294] width 7 height 7
click at [129, 296] on icon at bounding box center [127, 294] width 5 height 5
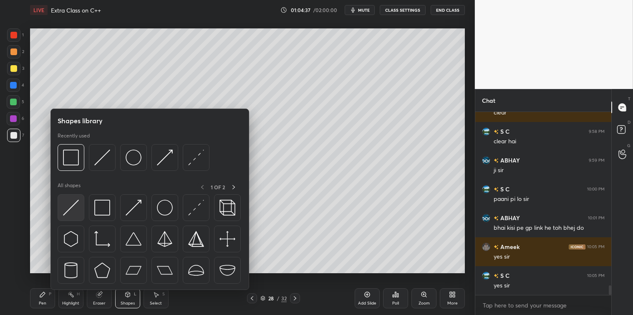
click at [72, 206] on img at bounding box center [71, 208] width 16 height 16
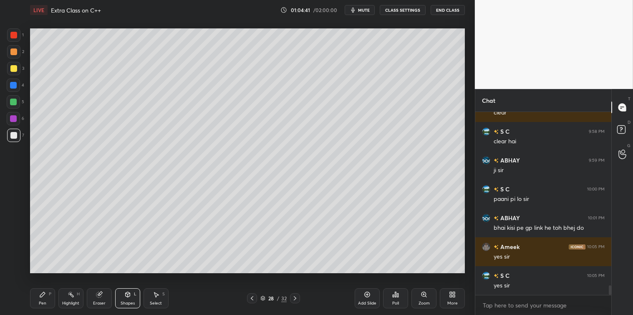
click at [40, 294] on icon at bounding box center [42, 294] width 7 height 7
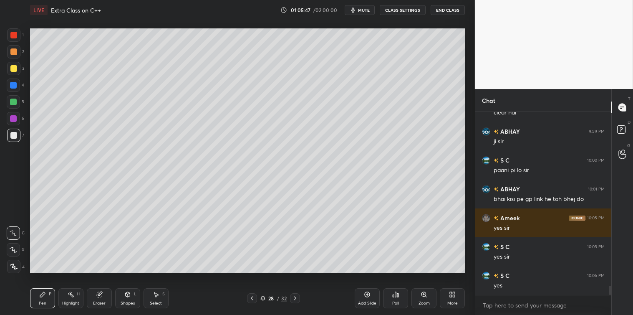
click at [157, 292] on icon at bounding box center [156, 294] width 7 height 7
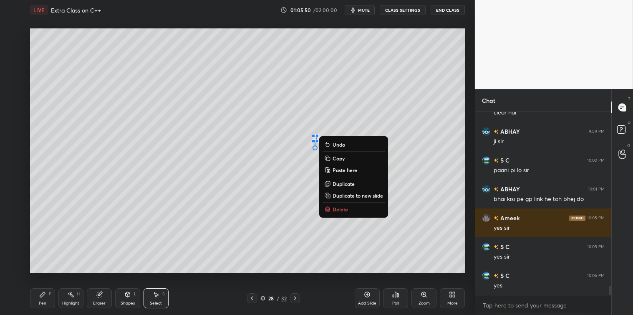
click at [339, 208] on p "Delete" at bounding box center [340, 209] width 15 height 7
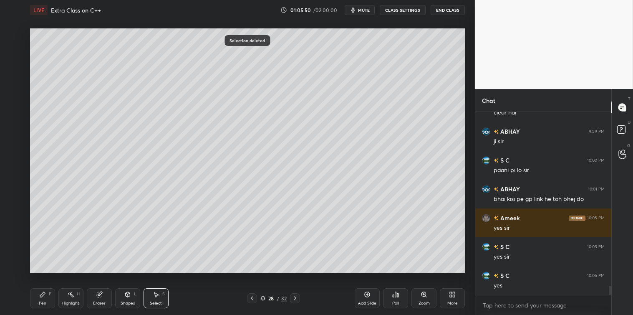
click at [45, 288] on div "Pen P" at bounding box center [42, 298] width 25 height 20
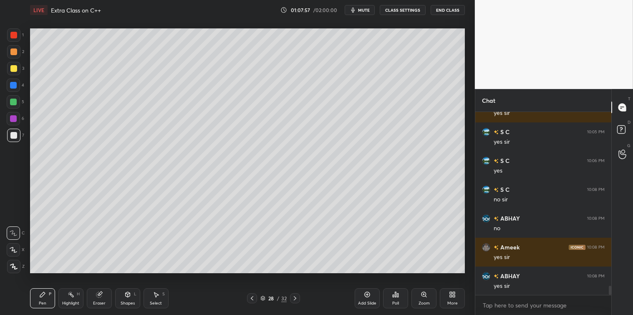
scroll to position [3522, 0]
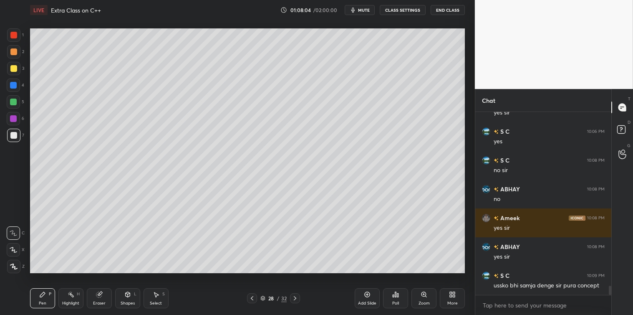
click at [364, 293] on icon at bounding box center [367, 294] width 7 height 7
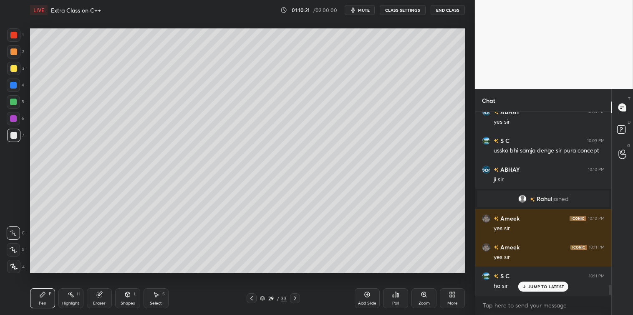
scroll to position [3163, 0]
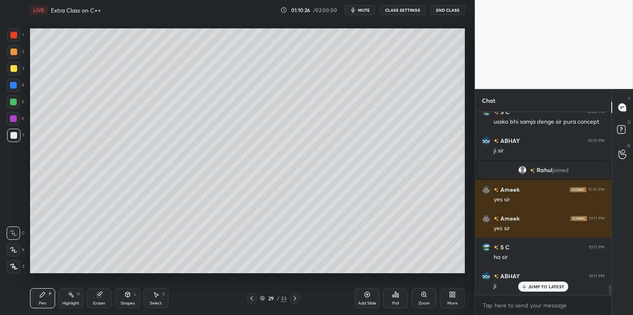
click at [452, 294] on icon at bounding box center [451, 293] width 2 height 2
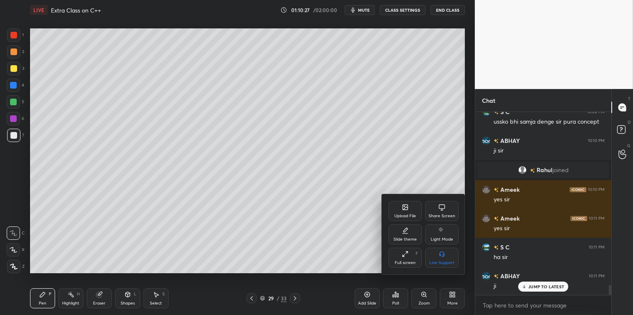
click at [443, 214] on div "Share Screen" at bounding box center [442, 216] width 27 height 4
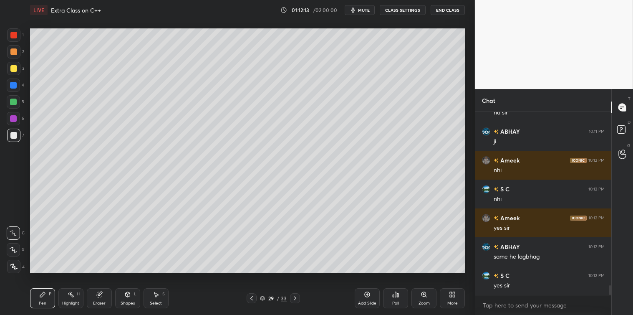
scroll to position [3337, 0]
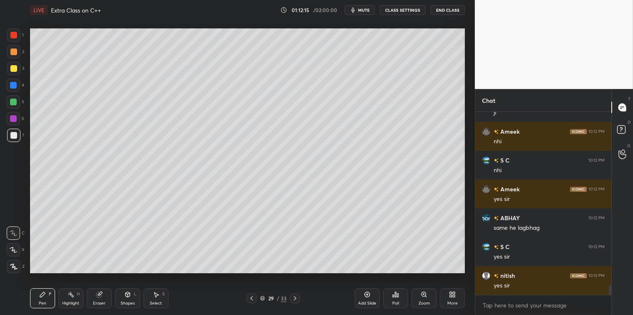
click at [297, 301] on icon at bounding box center [295, 298] width 7 height 7
click at [252, 295] on icon at bounding box center [251, 298] width 7 height 7
click at [368, 293] on icon at bounding box center [367, 294] width 7 height 7
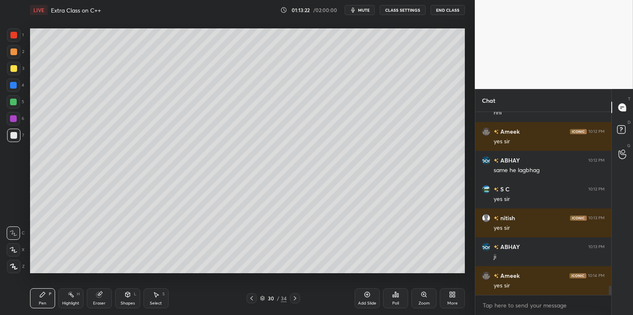
scroll to position [3423, 0]
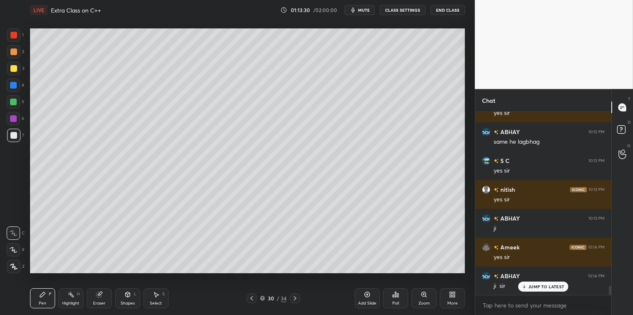
click at [357, 297] on div "Add Slide" at bounding box center [367, 298] width 25 height 20
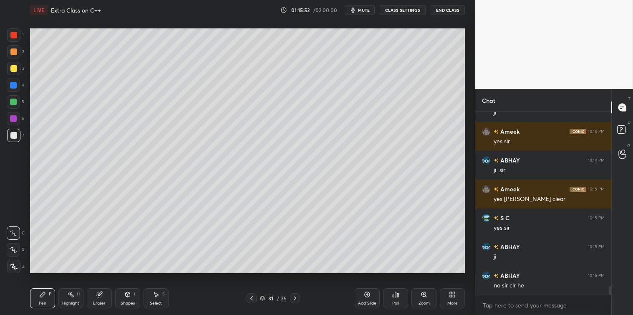
scroll to position [3567, 0]
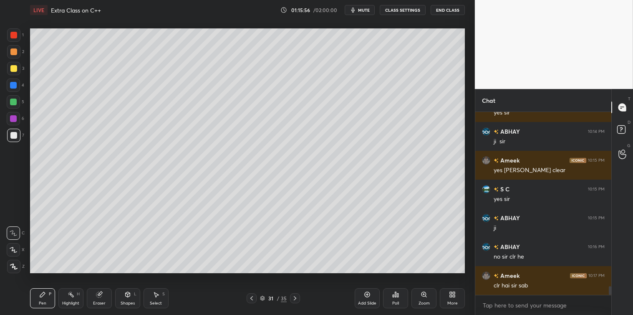
click at [293, 299] on icon at bounding box center [295, 298] width 7 height 7
click at [253, 296] on icon at bounding box center [251, 298] width 7 height 7
click at [365, 294] on icon at bounding box center [367, 294] width 5 height 5
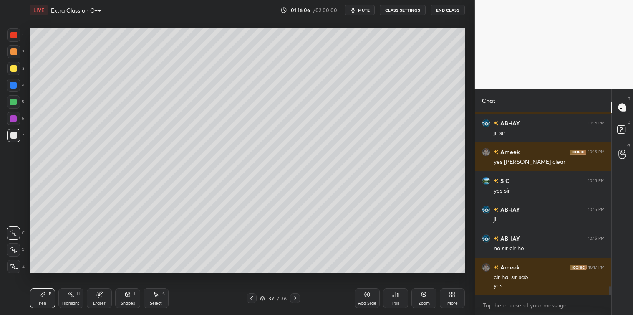
scroll to position [3604, 0]
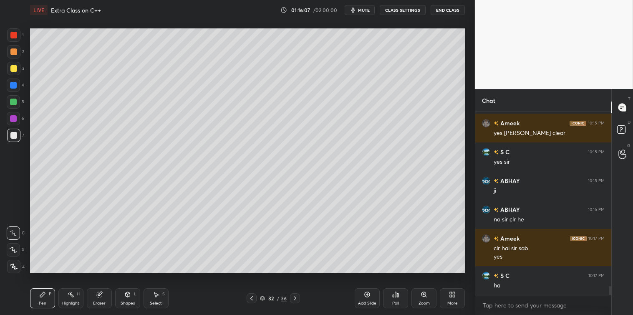
click at [131, 299] on div "Shapes L" at bounding box center [127, 298] width 25 height 20
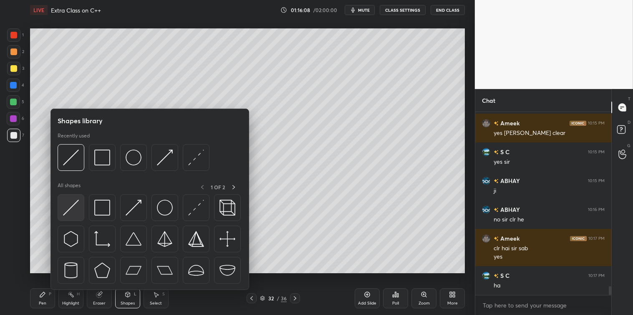
click at [76, 207] on img at bounding box center [71, 208] width 16 height 16
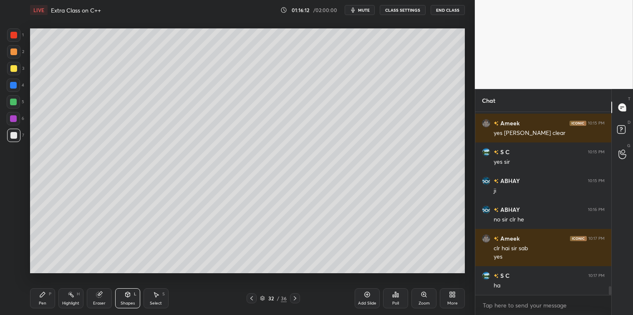
click at [46, 293] on div "Pen P" at bounding box center [42, 298] width 25 height 20
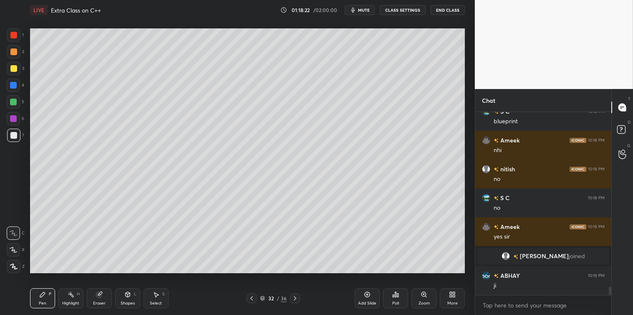
scroll to position [3826, 0]
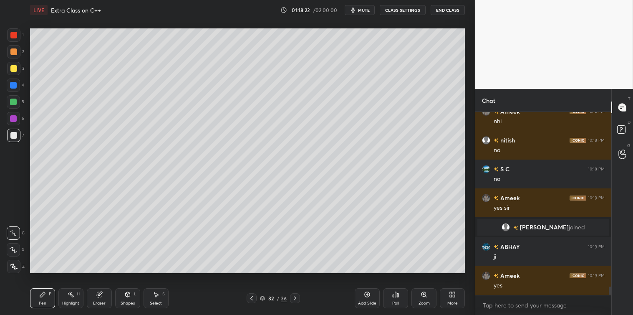
click at [11, 66] on div at bounding box center [13, 68] width 7 height 7
click at [10, 101] on div at bounding box center [13, 102] width 7 height 7
click at [365, 293] on icon at bounding box center [367, 294] width 5 height 5
click at [13, 139] on div at bounding box center [13, 135] width 13 height 13
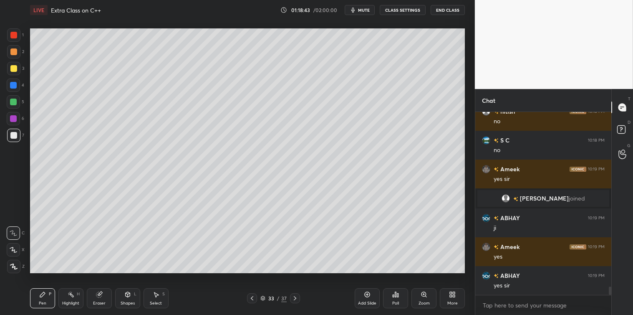
scroll to position [3884, 0]
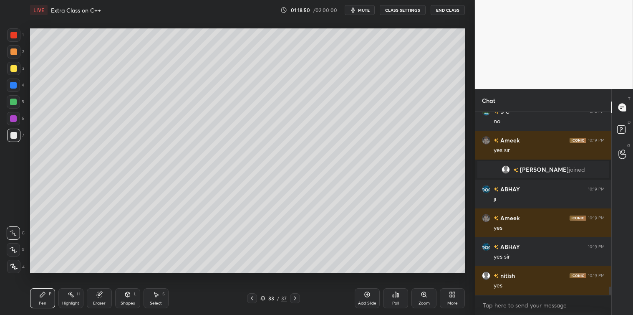
click at [127, 296] on icon at bounding box center [127, 294] width 5 height 5
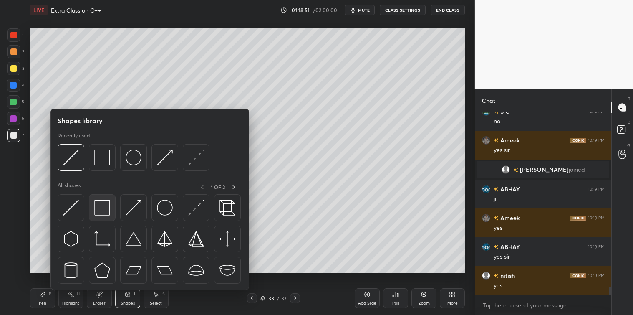
click at [102, 210] on img at bounding box center [102, 208] width 16 height 16
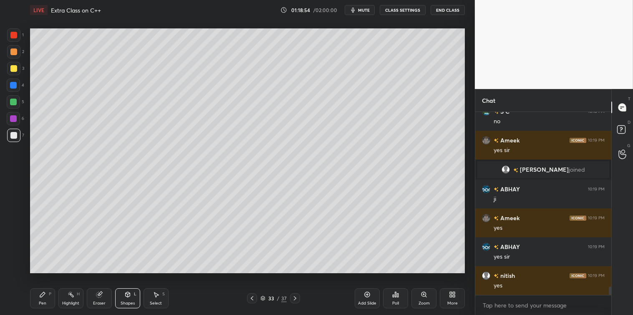
click at [15, 68] on div at bounding box center [13, 68] width 7 height 7
click at [44, 297] on icon at bounding box center [42, 294] width 7 height 7
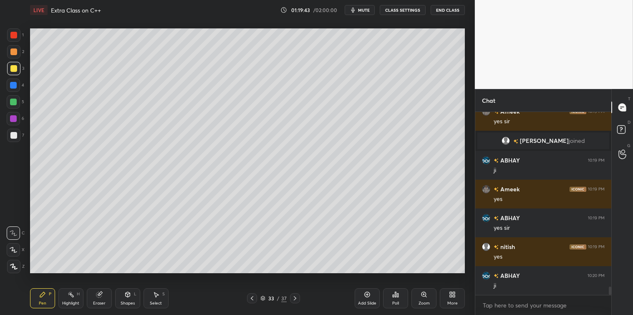
scroll to position [3941, 0]
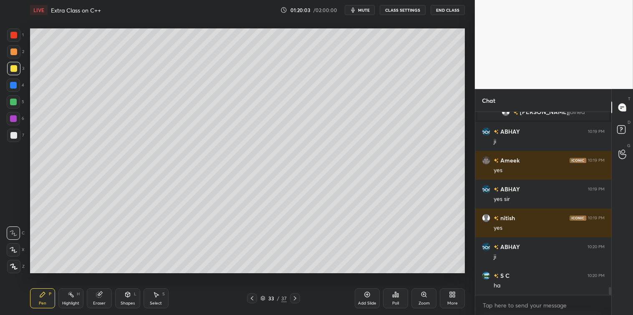
click at [18, 135] on div at bounding box center [13, 135] width 13 height 13
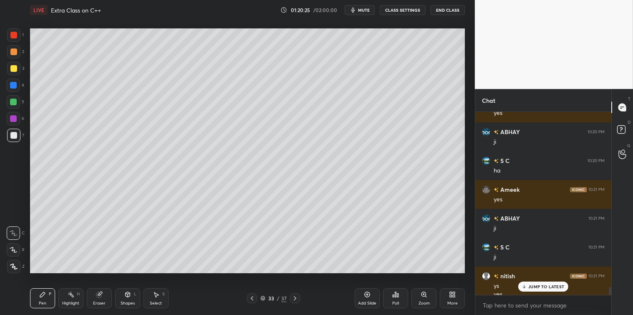
scroll to position [4064, 0]
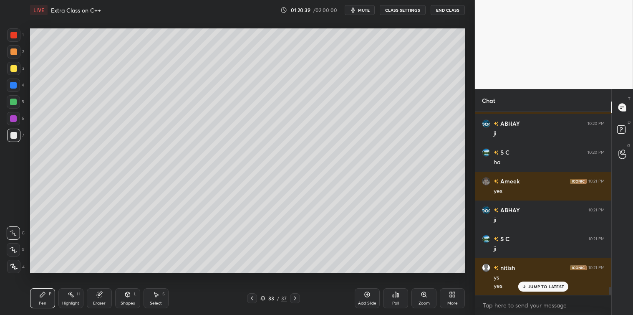
click at [160, 298] on div "Select S" at bounding box center [156, 298] width 25 height 20
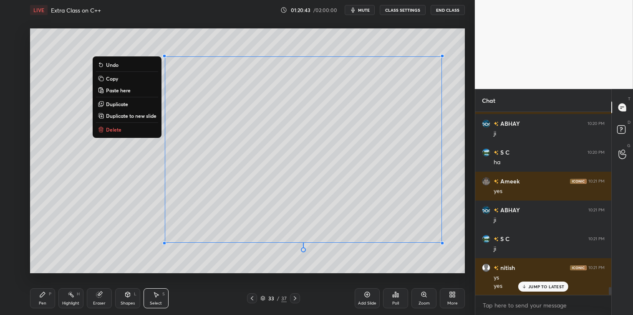
click at [40, 298] on div "Pen P" at bounding box center [42, 298] width 25 height 20
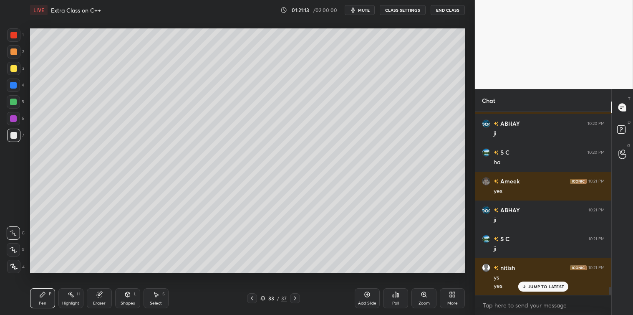
click at [157, 301] on div "Select" at bounding box center [156, 303] width 12 height 4
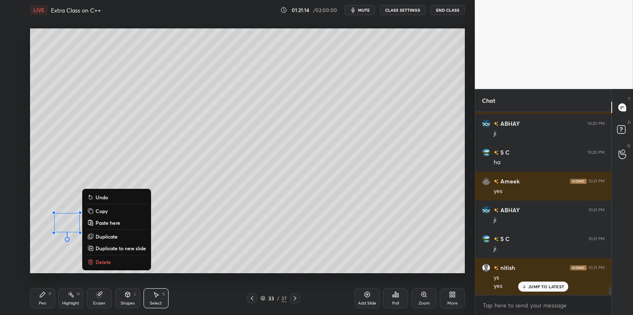
click at [104, 261] on p "Delete" at bounding box center [103, 261] width 15 height 7
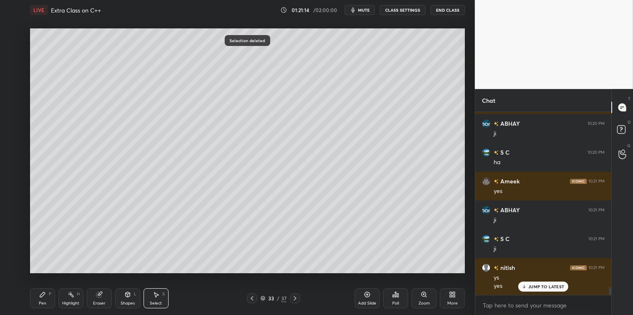
click at [45, 297] on icon at bounding box center [42, 294] width 7 height 7
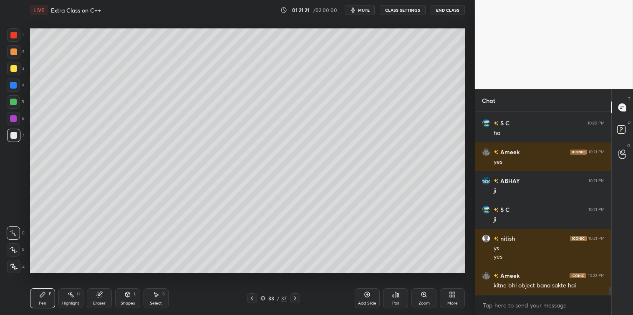
scroll to position [4122, 0]
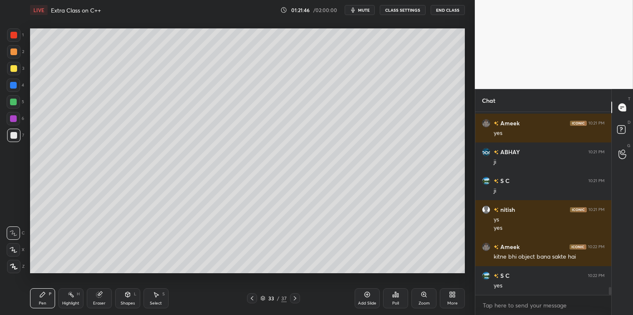
click at [14, 36] on div at bounding box center [13, 35] width 7 height 7
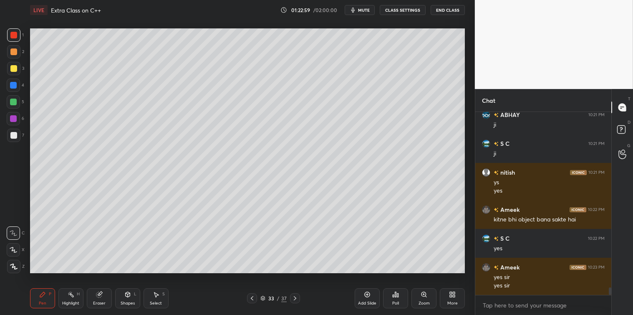
scroll to position [4188, 0]
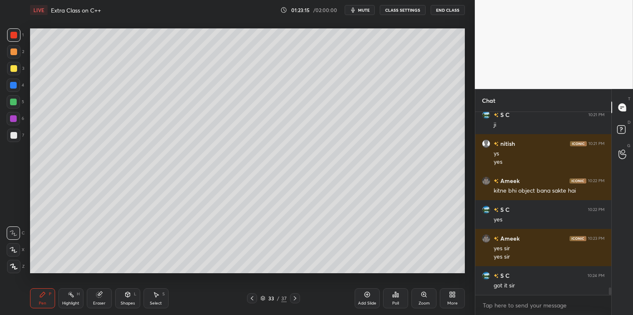
click at [371, 290] on div "Add Slide" at bounding box center [367, 298] width 25 height 20
click at [12, 137] on div at bounding box center [13, 135] width 7 height 7
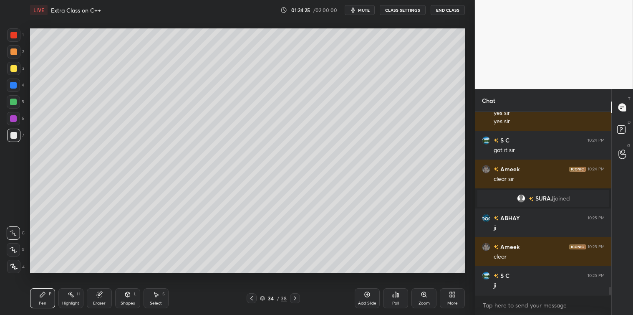
scroll to position [4011, 0]
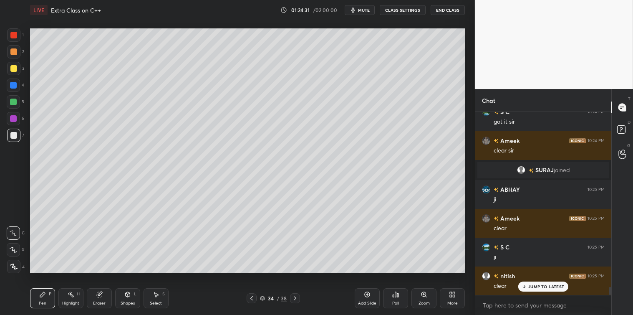
click at [20, 71] on div "3" at bounding box center [15, 68] width 17 height 13
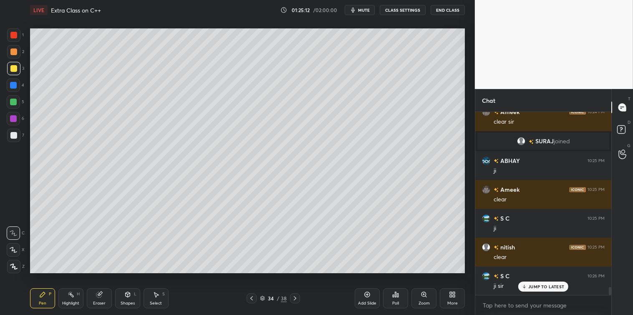
scroll to position [4069, 0]
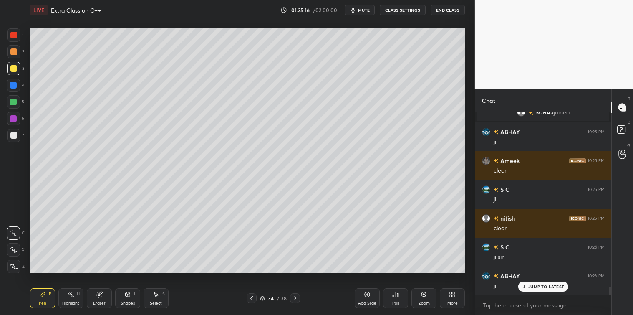
click at [397, 298] on div "Poll" at bounding box center [395, 298] width 25 height 20
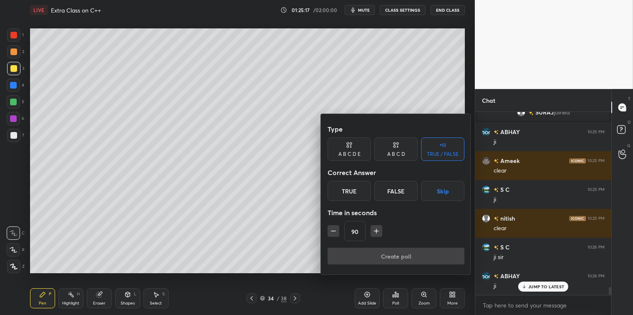
scroll to position [4098, 0]
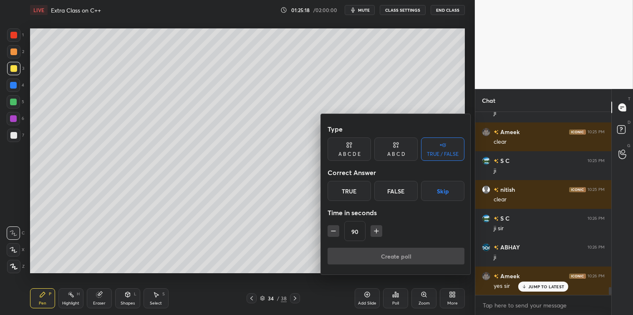
click at [357, 195] on div "True" at bounding box center [349, 191] width 43 height 20
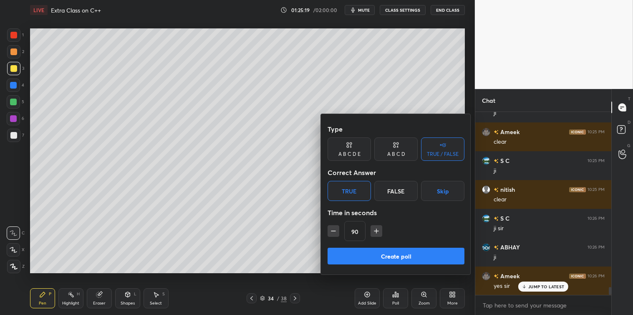
click at [401, 256] on button "Create poll" at bounding box center [396, 256] width 137 height 17
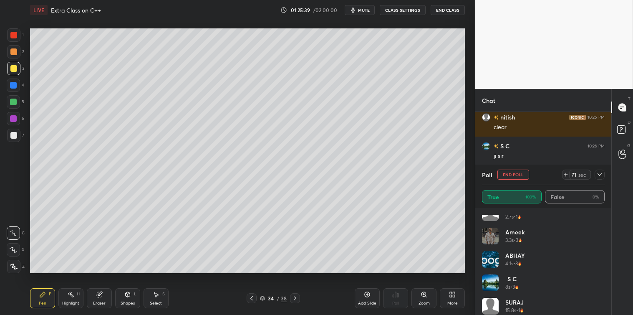
scroll to position [17, 0]
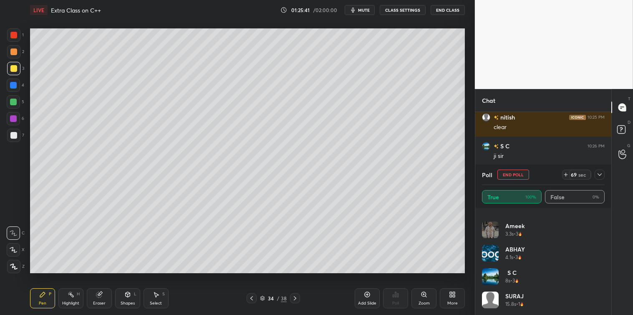
click at [602, 222] on div "Ameek 3.3s • 3" at bounding box center [543, 232] width 123 height 23
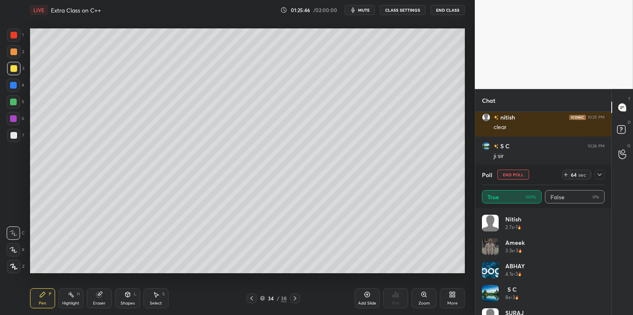
click at [605, 308] on div "nitish 2.7s • 1 Ameek 3.3s • 3 ABHAY 4.1s • 3 S C 8s • 3 SURAJ 15.8s • 1" at bounding box center [544, 261] width 136 height 107
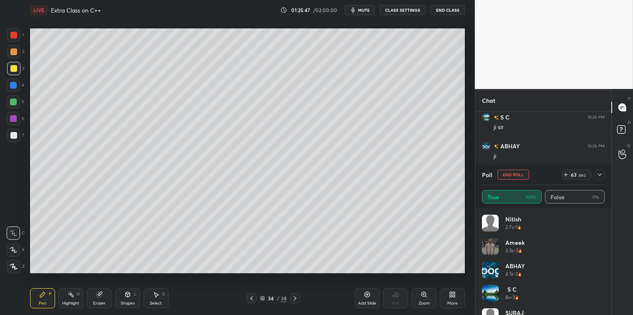
scroll to position [17, 0]
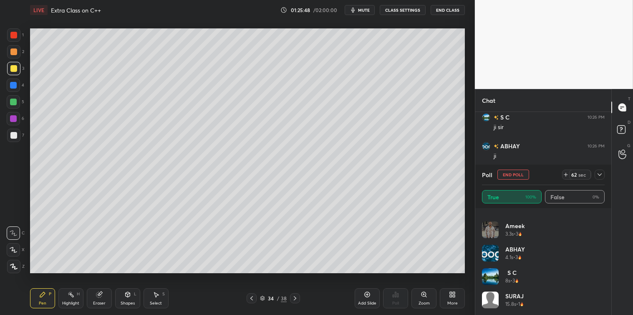
click at [597, 175] on icon at bounding box center [600, 174] width 7 height 7
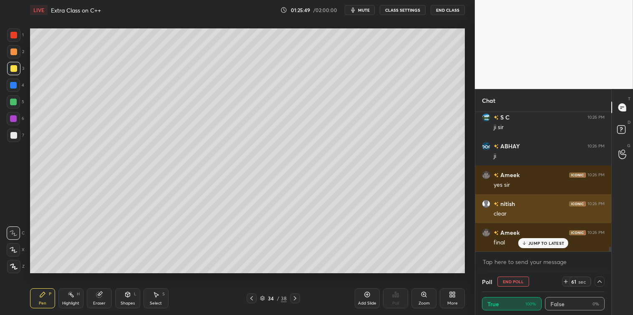
scroll to position [0, 0]
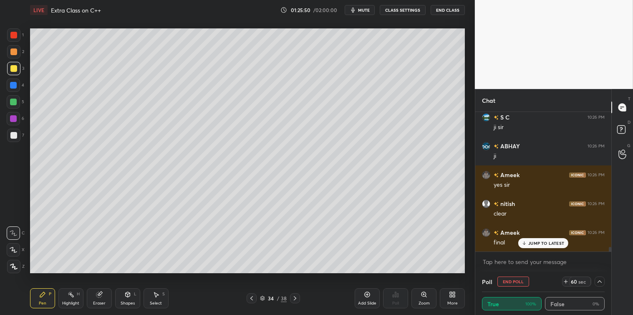
click at [539, 241] on p "JUMP TO LATEST" at bounding box center [547, 242] width 36 height 5
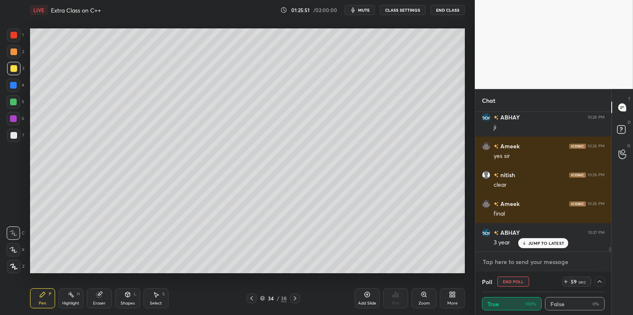
click at [525, 259] on textarea at bounding box center [543, 261] width 123 height 13
click at [535, 239] on div "JUMP TO LATEST" at bounding box center [544, 243] width 50 height 10
click at [510, 262] on textarea at bounding box center [543, 261] width 123 height 13
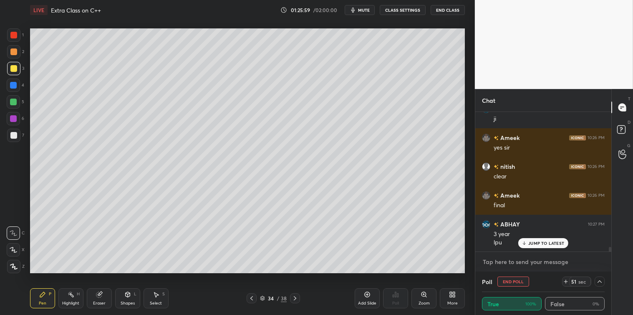
scroll to position [4265, 0]
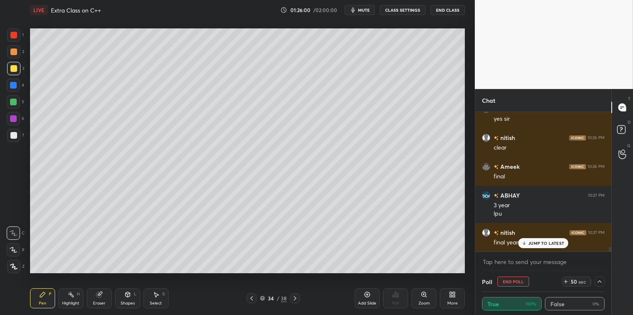
click at [531, 245] on p "JUMP TO LATEST" at bounding box center [547, 242] width 36 height 5
click at [515, 262] on textarea at bounding box center [543, 261] width 123 height 13
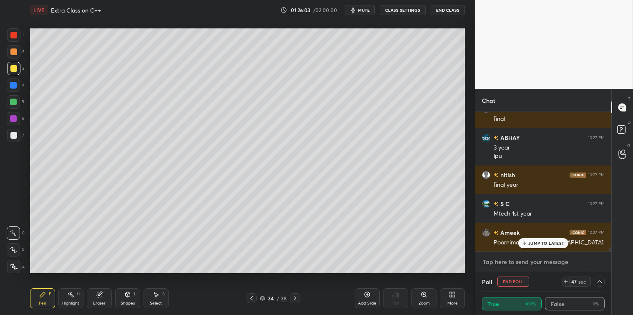
scroll to position [4351, 0]
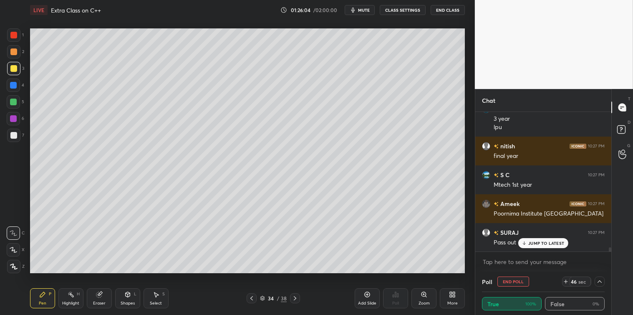
click at [537, 247] on div "JUMP TO LATEST" at bounding box center [544, 243] width 50 height 10
click at [509, 263] on textarea at bounding box center [543, 261] width 123 height 13
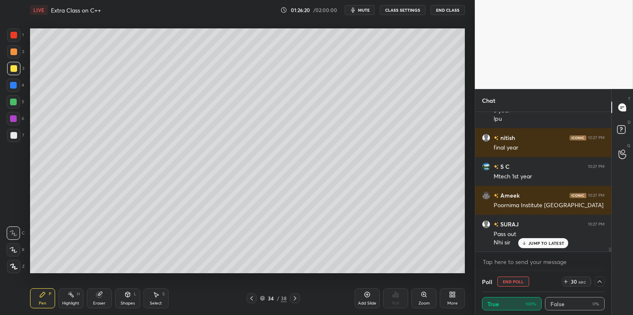
click at [544, 240] on p "JUMP TO LATEST" at bounding box center [547, 242] width 36 height 5
click at [585, 266] on textarea at bounding box center [543, 261] width 123 height 13
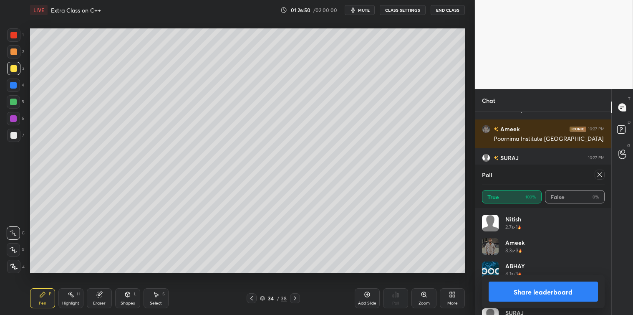
scroll to position [4455, 0]
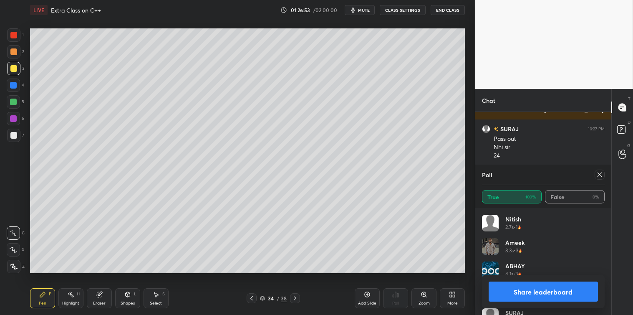
click at [599, 176] on icon at bounding box center [600, 174] width 4 height 4
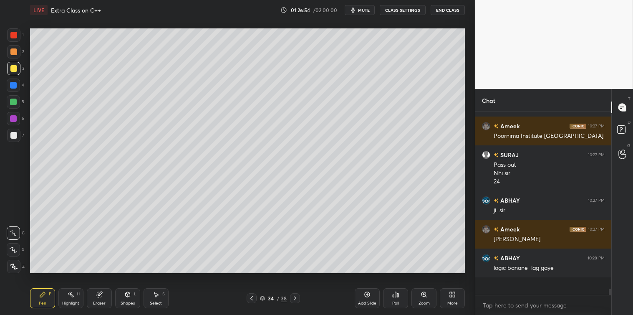
scroll to position [4418, 0]
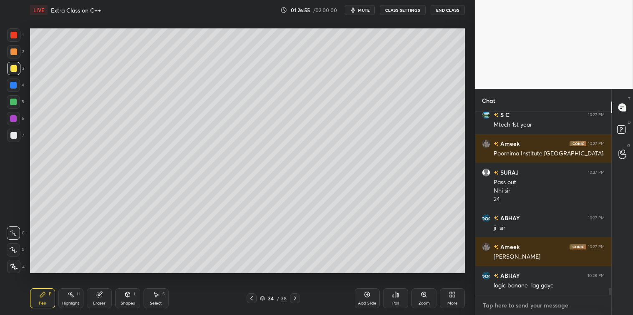
click at [512, 305] on textarea at bounding box center [543, 305] width 123 height 13
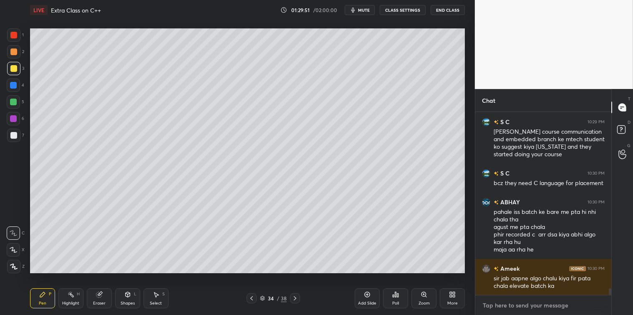
scroll to position [4782, 0]
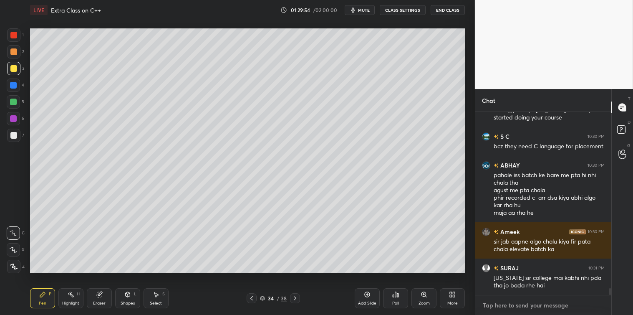
click at [500, 308] on textarea at bounding box center [543, 305] width 123 height 13
click at [504, 309] on textarea at bounding box center [543, 305] width 123 height 13
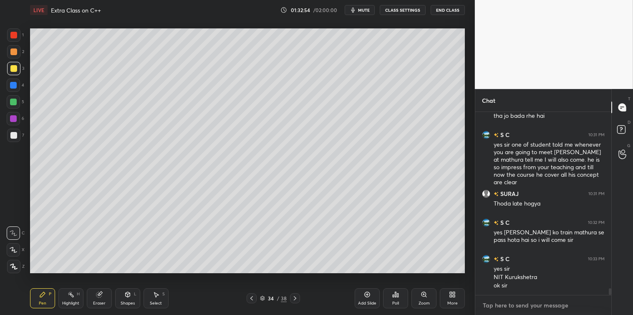
scroll to position [4980, 0]
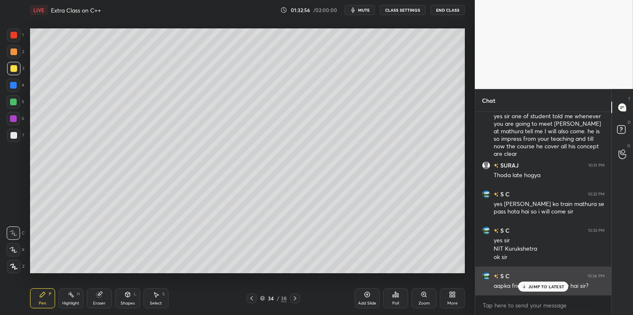
click at [531, 283] on div "JUMP TO LATEST" at bounding box center [544, 286] width 50 height 10
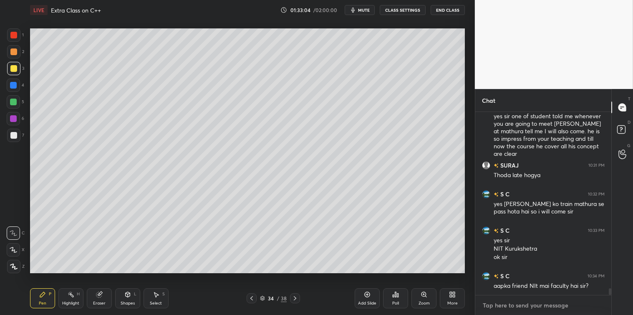
click at [493, 303] on textarea at bounding box center [543, 305] width 123 height 13
click at [486, 306] on textarea at bounding box center [543, 305] width 123 height 13
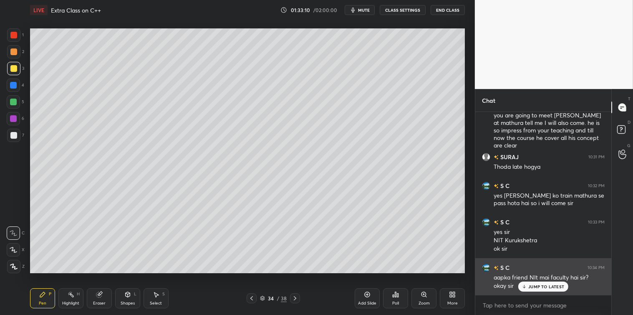
click at [531, 287] on p "JUMP TO LATEST" at bounding box center [547, 286] width 36 height 5
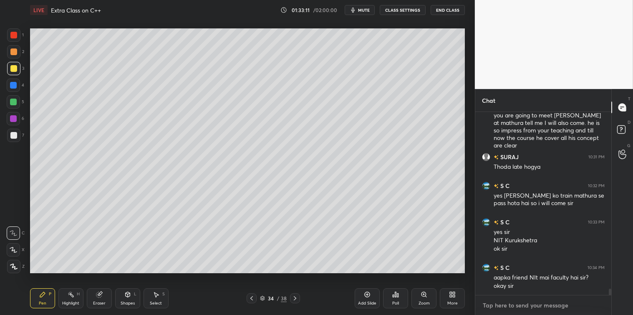
click at [503, 305] on textarea at bounding box center [543, 305] width 123 height 13
click at [365, 293] on icon at bounding box center [367, 294] width 7 height 7
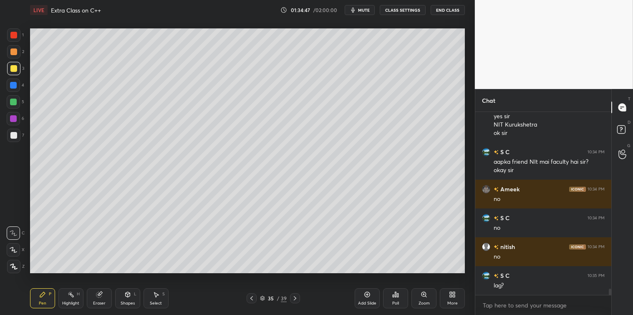
scroll to position [5133, 0]
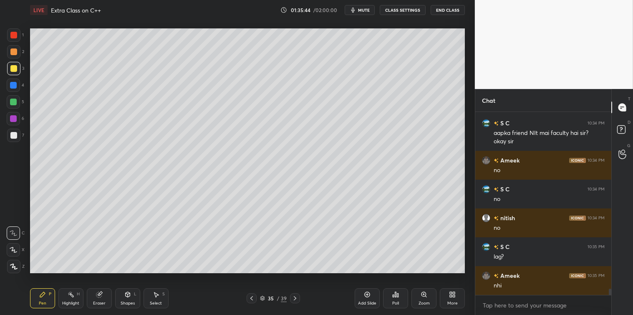
click at [369, 294] on icon at bounding box center [367, 294] width 7 height 7
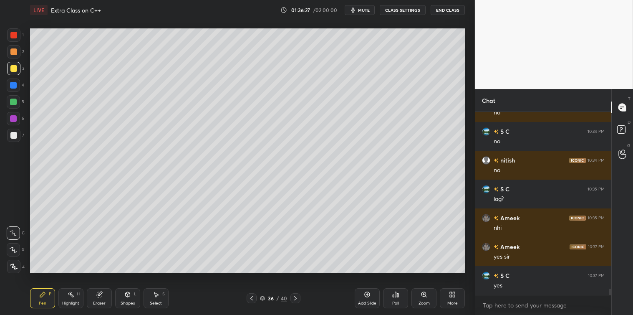
scroll to position [5219, 0]
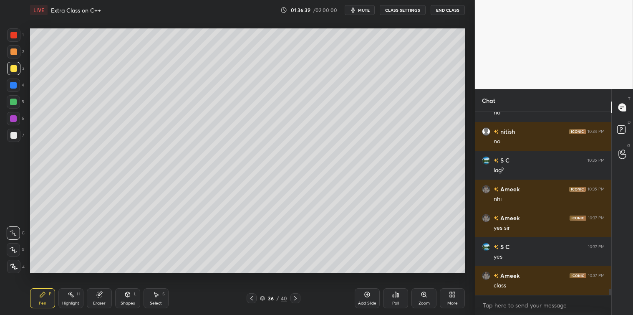
click at [365, 297] on icon at bounding box center [367, 294] width 7 height 7
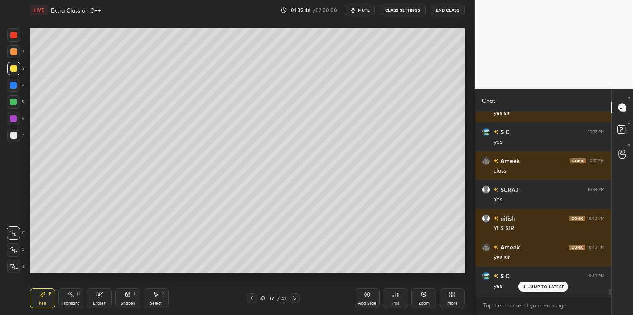
scroll to position [5363, 0]
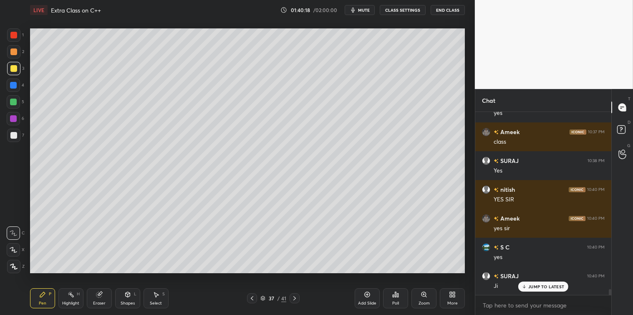
click at [294, 296] on icon at bounding box center [295, 298] width 3 height 4
click at [253, 299] on icon at bounding box center [252, 298] width 7 height 7
click at [364, 295] on icon at bounding box center [367, 294] width 7 height 7
click at [15, 135] on div at bounding box center [13, 135] width 7 height 7
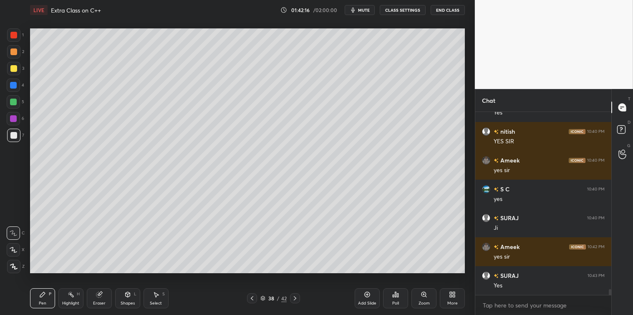
scroll to position [5450, 0]
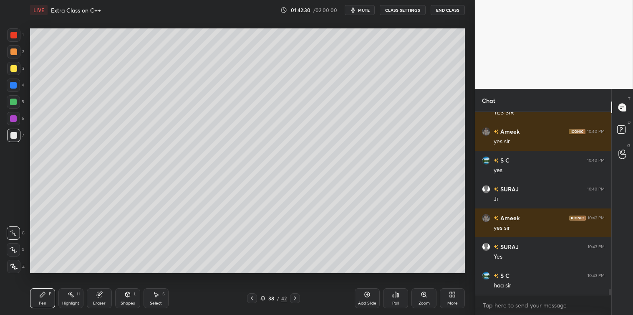
click at [367, 292] on icon at bounding box center [367, 294] width 5 height 5
click at [11, 102] on div at bounding box center [13, 102] width 7 height 7
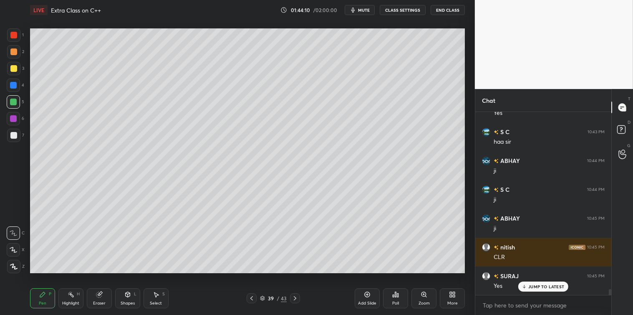
scroll to position [5622, 0]
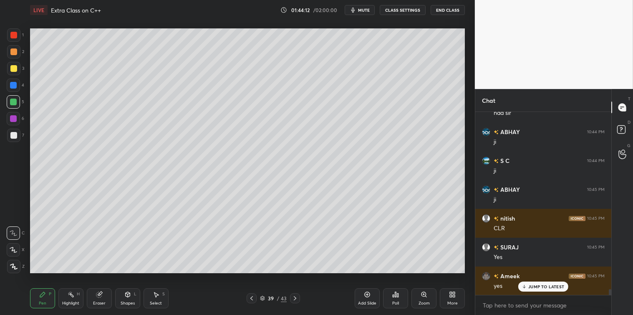
click at [398, 291] on icon at bounding box center [395, 294] width 7 height 7
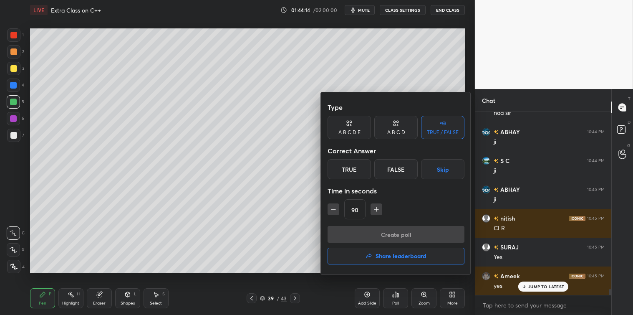
click at [349, 170] on div "True" at bounding box center [349, 169] width 43 height 20
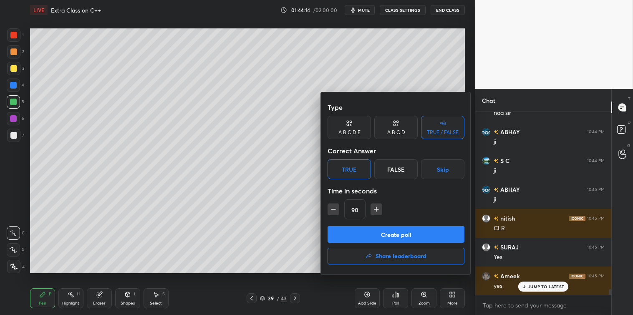
click at [369, 231] on button "Create poll" at bounding box center [396, 234] width 137 height 17
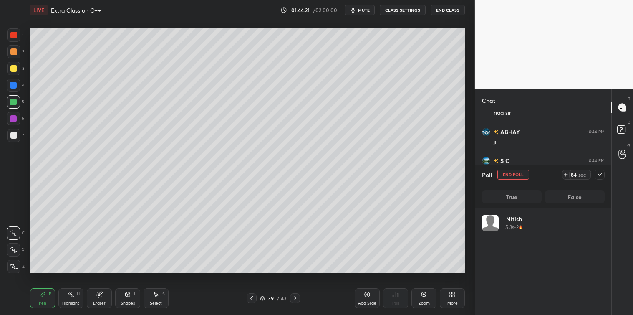
scroll to position [98, 120]
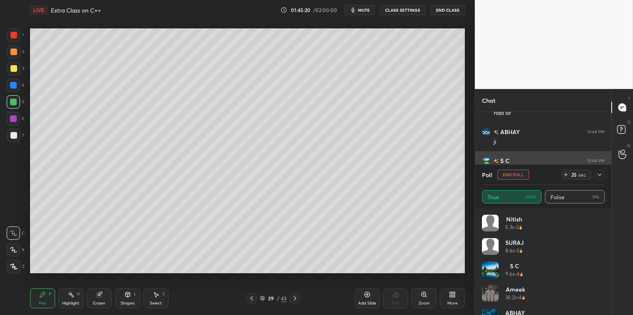
click at [600, 172] on icon at bounding box center [600, 174] width 7 height 7
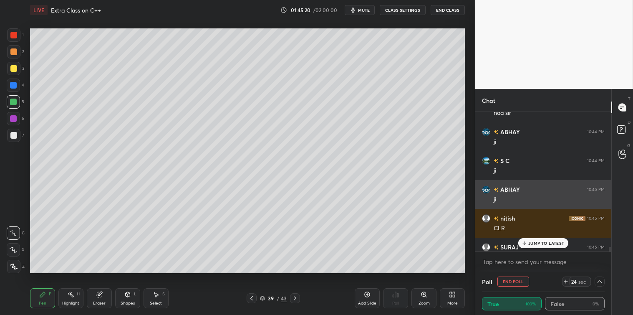
scroll to position [0, 3]
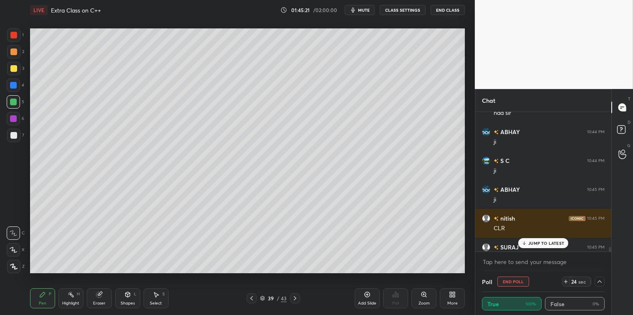
click at [539, 239] on div "JUMP TO LATEST" at bounding box center [544, 243] width 50 height 10
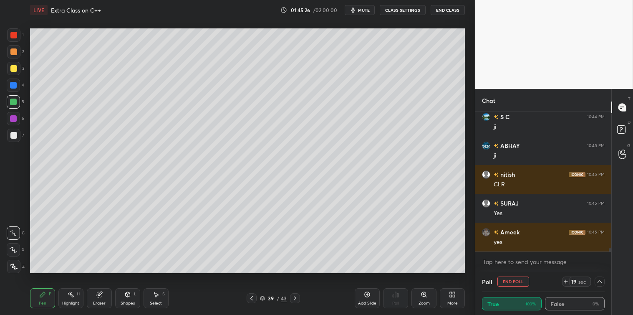
click at [13, 137] on div at bounding box center [13, 135] width 7 height 7
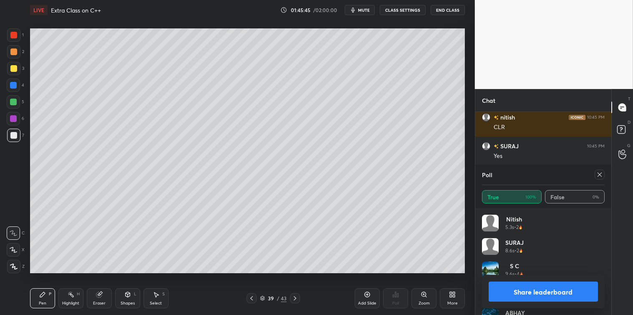
scroll to position [5752, 0]
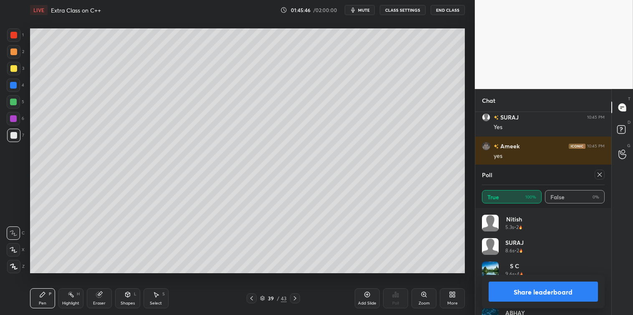
click at [598, 176] on icon at bounding box center [600, 174] width 7 height 7
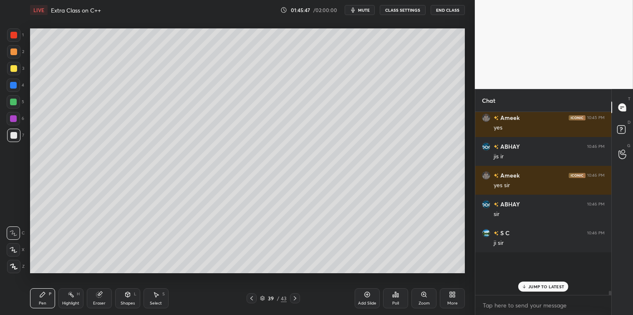
scroll to position [5764, 0]
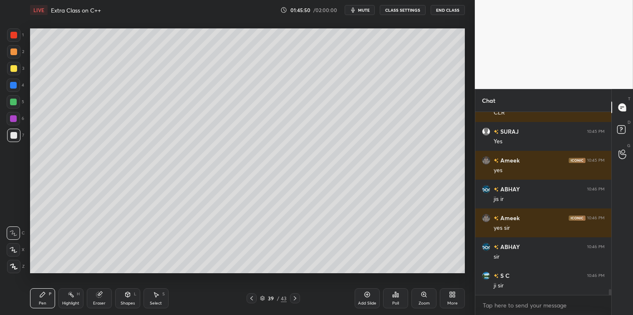
click at [362, 293] on div "Add Slide" at bounding box center [367, 298] width 25 height 20
click at [127, 296] on icon at bounding box center [127, 294] width 5 height 5
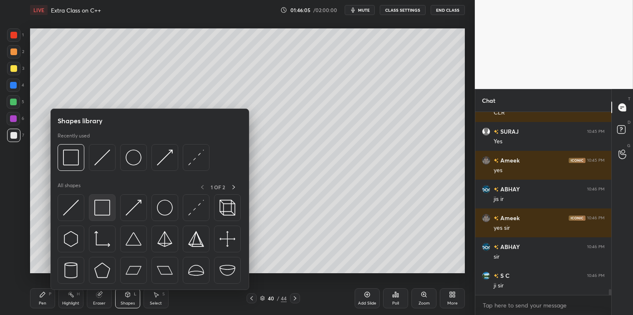
click at [102, 205] on img at bounding box center [102, 208] width 16 height 16
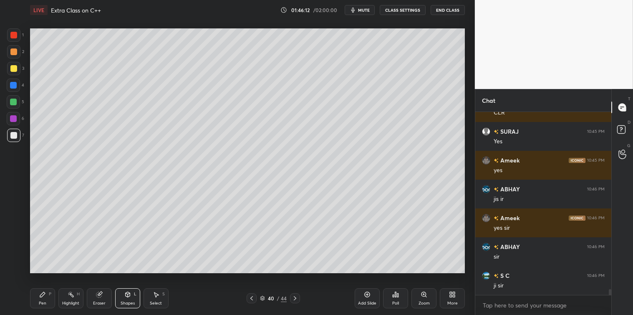
click at [14, 70] on div at bounding box center [13, 68] width 7 height 7
click at [49, 295] on div "P" at bounding box center [50, 294] width 3 height 4
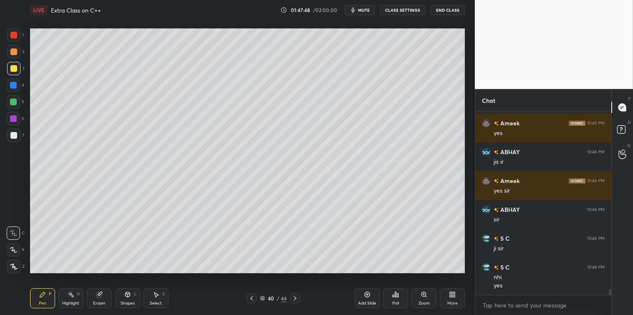
scroll to position [5804, 0]
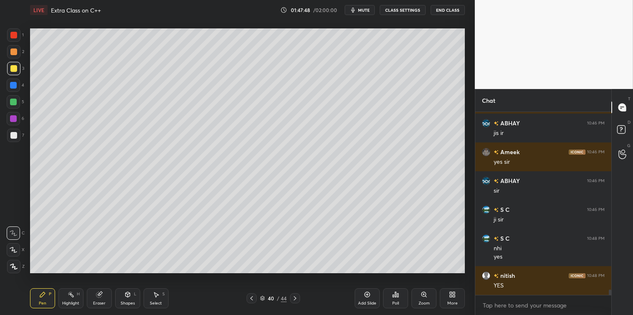
click at [8, 52] on div at bounding box center [13, 51] width 13 height 13
click at [157, 293] on icon at bounding box center [156, 294] width 7 height 7
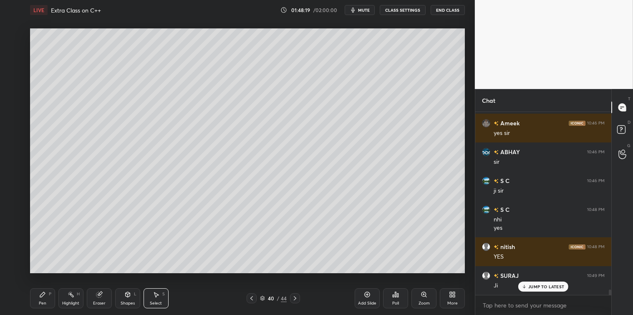
scroll to position [5861, 0]
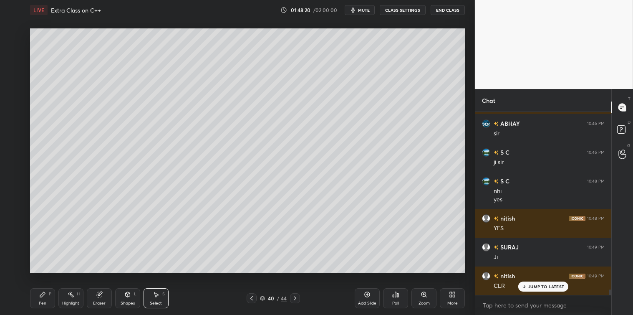
click at [366, 294] on icon at bounding box center [367, 294] width 7 height 7
click at [43, 292] on icon at bounding box center [42, 294] width 5 height 5
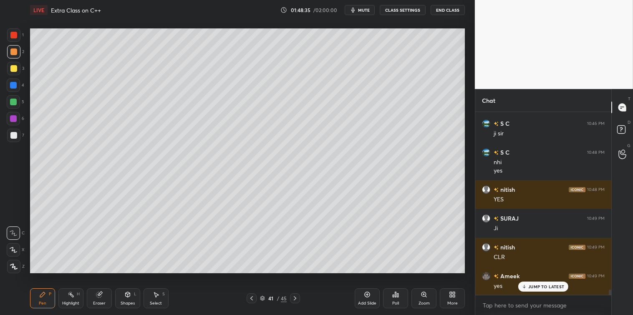
click at [129, 298] on div "Shapes L" at bounding box center [127, 298] width 25 height 20
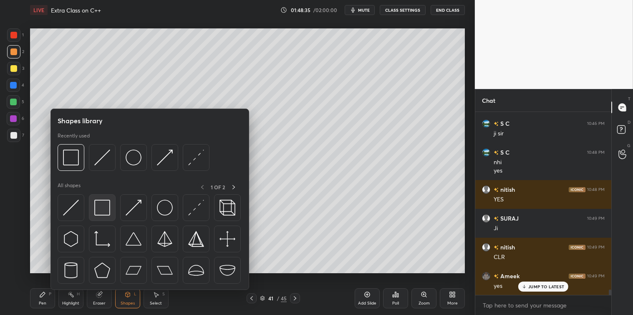
click at [101, 205] on img at bounding box center [102, 208] width 16 height 16
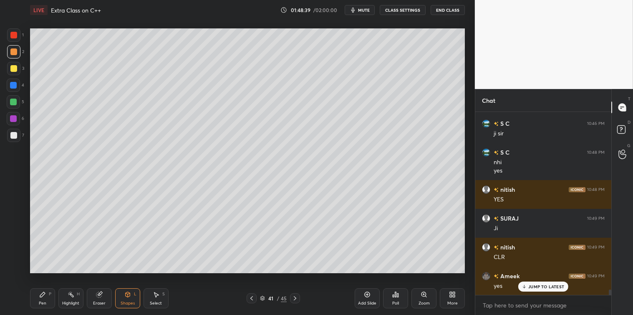
click at [51, 299] on div "Pen P" at bounding box center [42, 298] width 25 height 20
click at [14, 132] on div at bounding box center [13, 135] width 7 height 7
click at [131, 298] on div "Shapes L" at bounding box center [127, 298] width 25 height 20
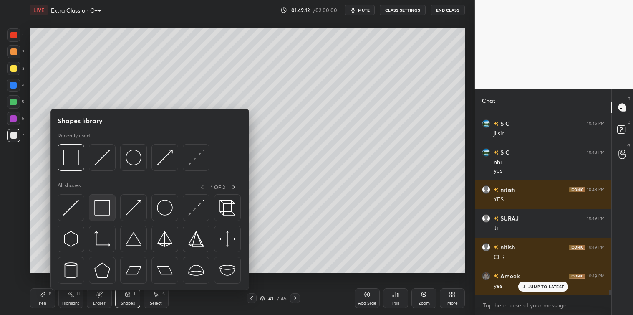
click at [95, 212] on img at bounding box center [102, 208] width 16 height 16
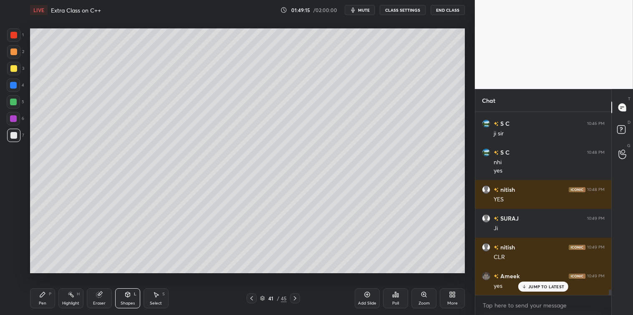
click at [15, 100] on div at bounding box center [13, 102] width 7 height 7
click at [40, 296] on icon at bounding box center [42, 294] width 5 height 5
click at [162, 295] on div "Select S" at bounding box center [156, 298] width 25 height 20
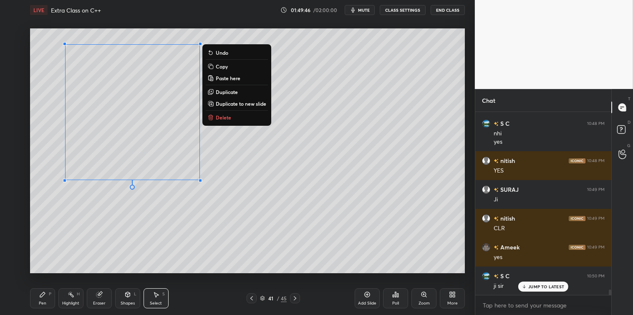
scroll to position [5947, 0]
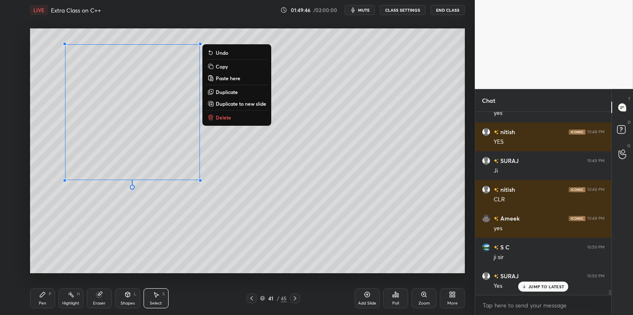
click at [44, 295] on icon at bounding box center [42, 294] width 7 height 7
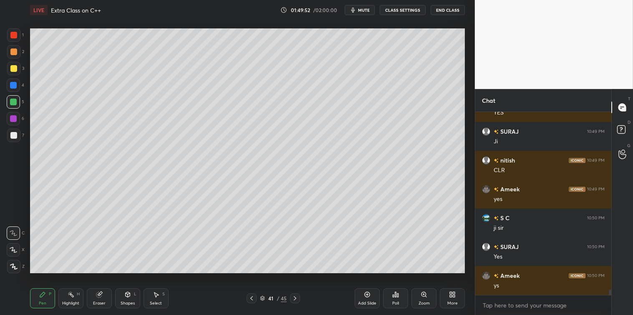
scroll to position [6005, 0]
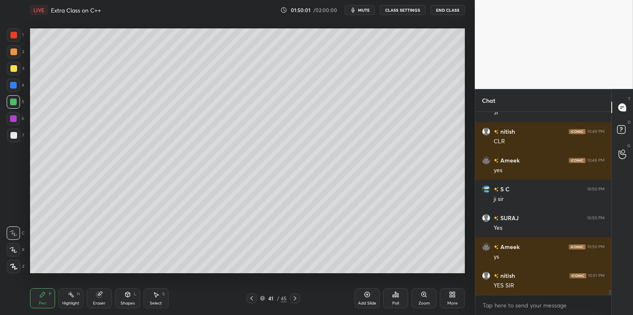
click at [15, 140] on div at bounding box center [13, 135] width 13 height 13
click at [159, 293] on icon at bounding box center [156, 294] width 7 height 7
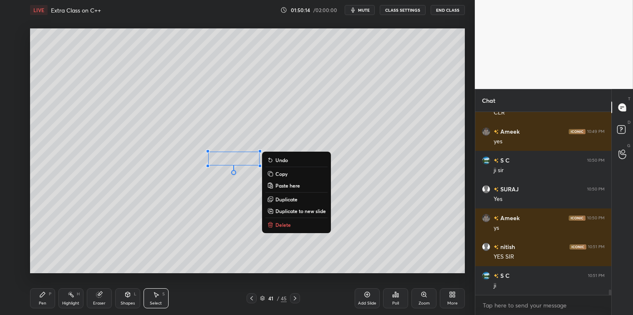
click at [286, 224] on p "Delete" at bounding box center [283, 224] width 15 height 7
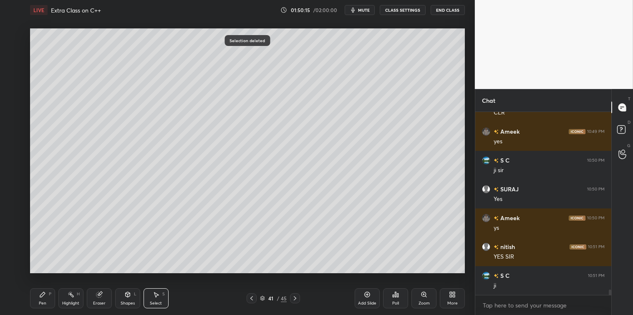
click at [39, 299] on div "Pen P" at bounding box center [42, 298] width 25 height 20
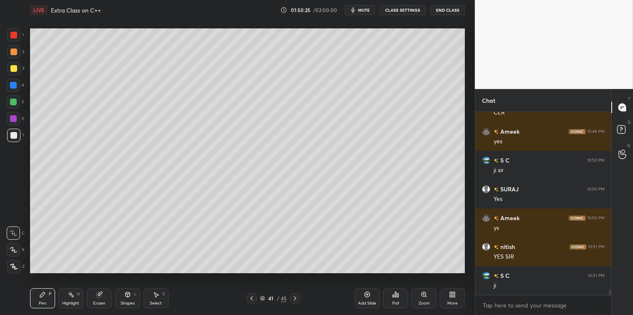
click at [364, 296] on div "Add Slide" at bounding box center [367, 298] width 25 height 20
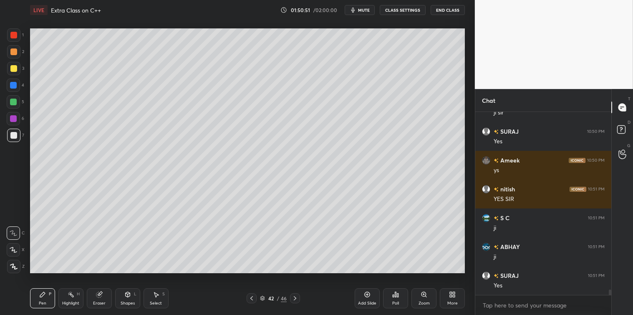
scroll to position [6121, 0]
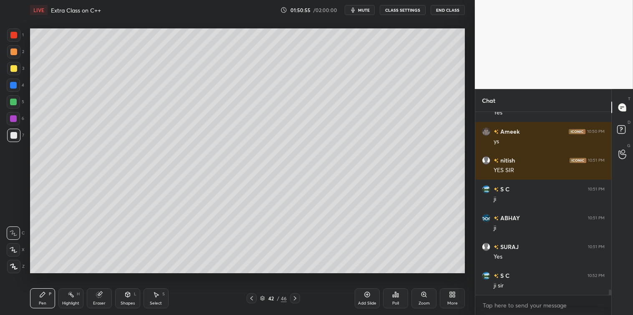
click at [20, 70] on div "3" at bounding box center [15, 68] width 17 height 13
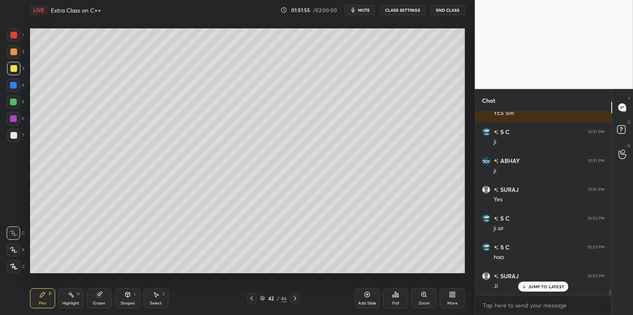
scroll to position [6207, 0]
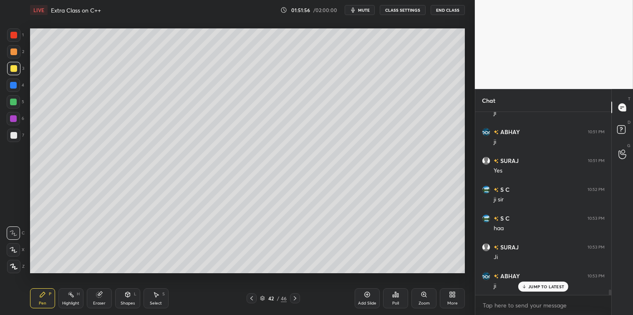
click at [397, 298] on div "Poll" at bounding box center [395, 298] width 25 height 20
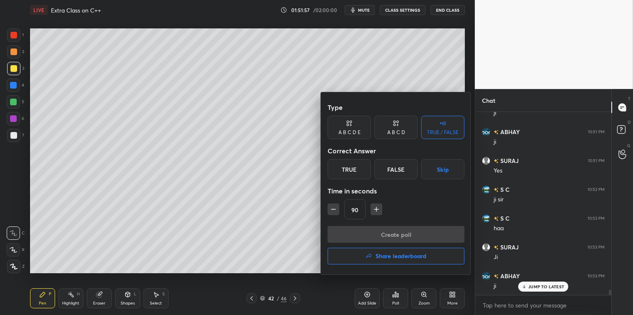
click at [355, 174] on div "True" at bounding box center [349, 169] width 43 height 20
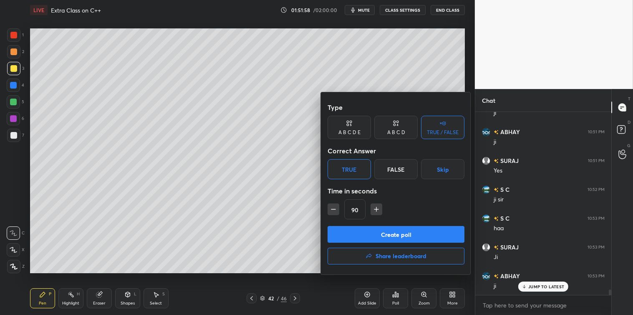
click at [408, 236] on button "Create poll" at bounding box center [396, 234] width 137 height 17
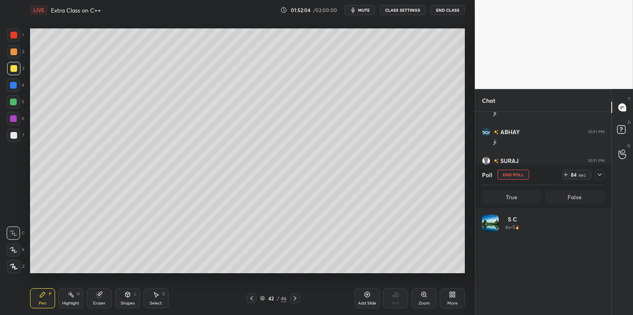
scroll to position [98, 120]
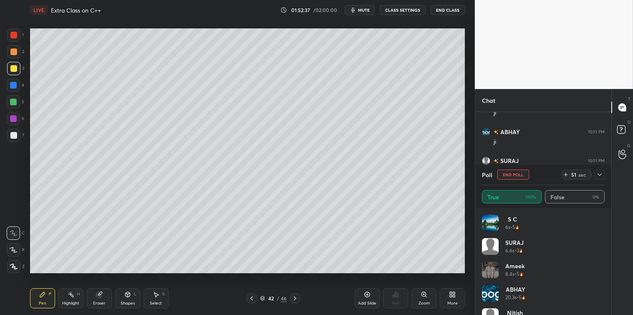
click at [600, 174] on icon at bounding box center [600, 174] width 7 height 7
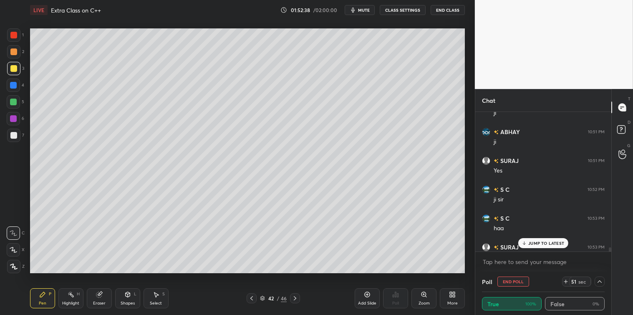
scroll to position [0, 3]
click at [547, 241] on p "JUMP TO LATEST" at bounding box center [547, 242] width 36 height 5
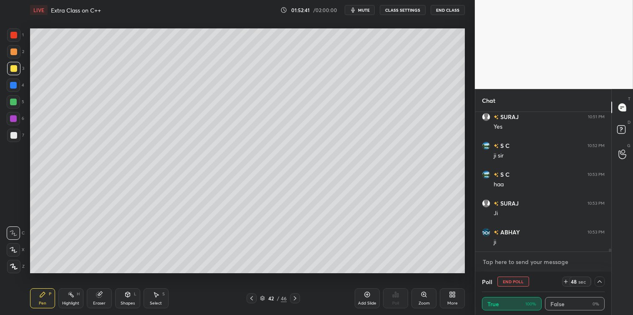
click at [525, 261] on textarea at bounding box center [543, 261] width 123 height 13
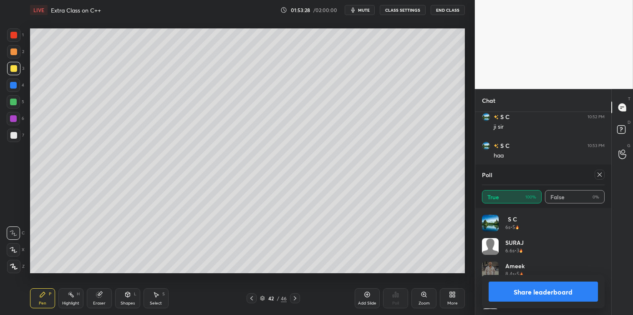
scroll to position [98, 120]
click at [600, 178] on div at bounding box center [600, 175] width 10 height 10
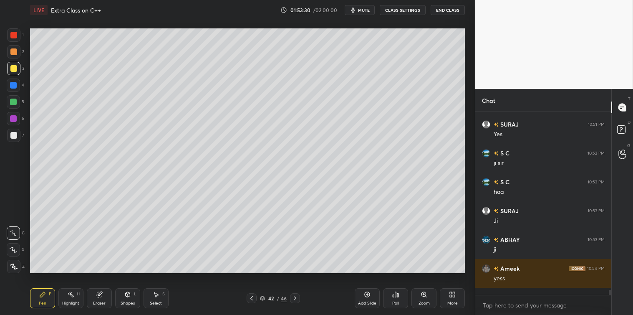
scroll to position [6238, 0]
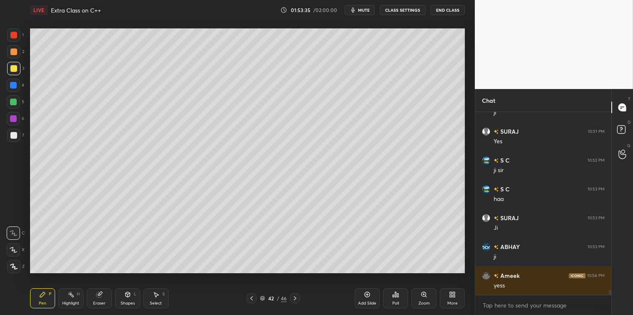
click at [364, 301] on div "Add Slide" at bounding box center [367, 303] width 18 height 4
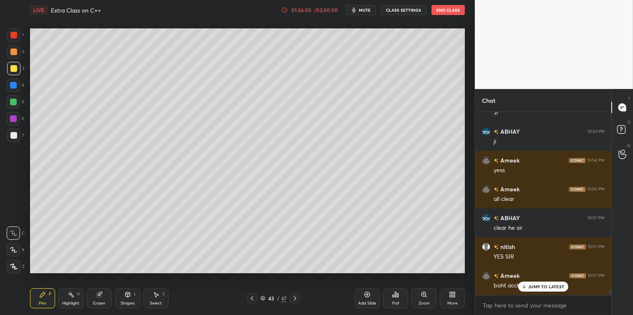
scroll to position [6394, 0]
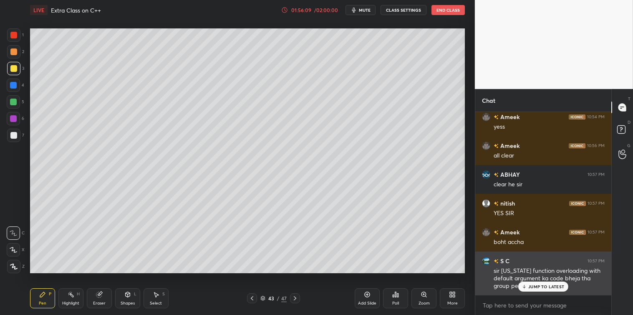
click at [548, 284] on p "JUMP TO LATEST" at bounding box center [547, 286] width 36 height 5
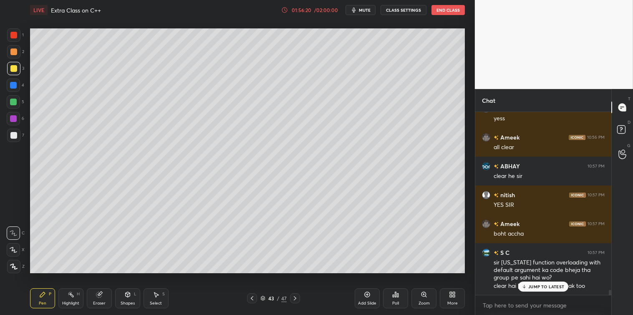
scroll to position [6432, 0]
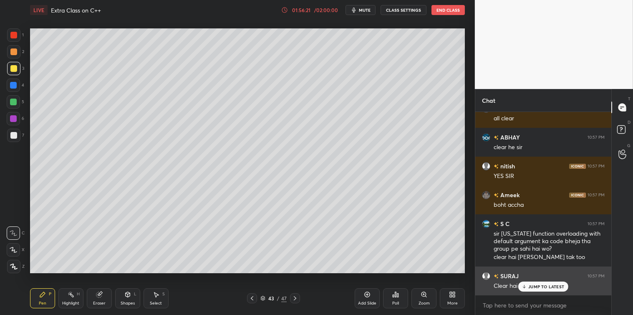
click at [526, 285] on icon at bounding box center [524, 286] width 5 height 5
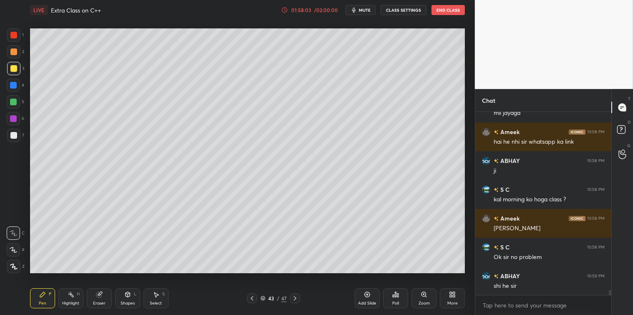
scroll to position [6699, 0]
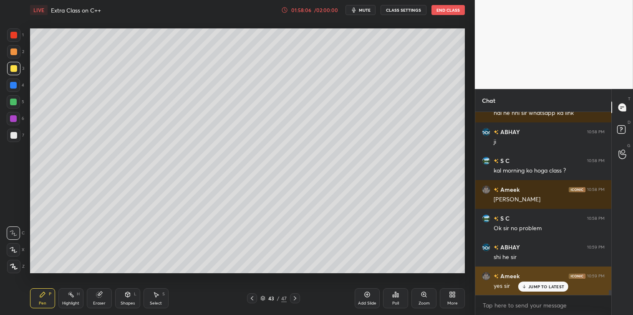
click at [547, 290] on div "JUMP TO LATEST" at bounding box center [544, 286] width 50 height 10
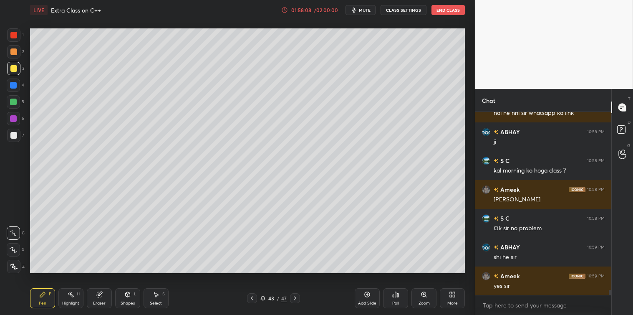
scroll to position [6728, 0]
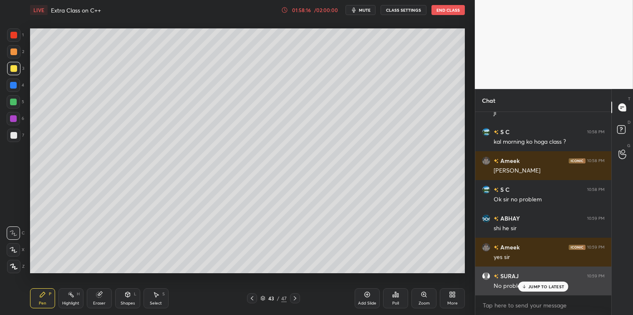
click at [536, 288] on p "JUMP TO LATEST" at bounding box center [547, 286] width 36 height 5
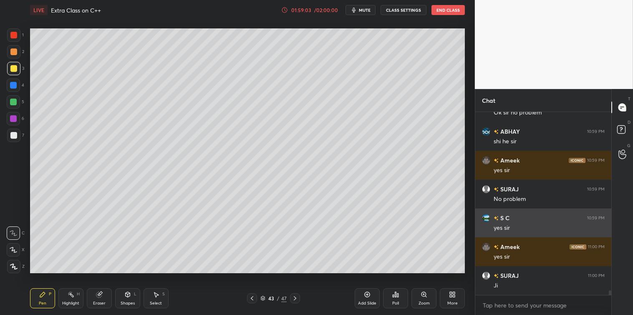
scroll to position [6844, 0]
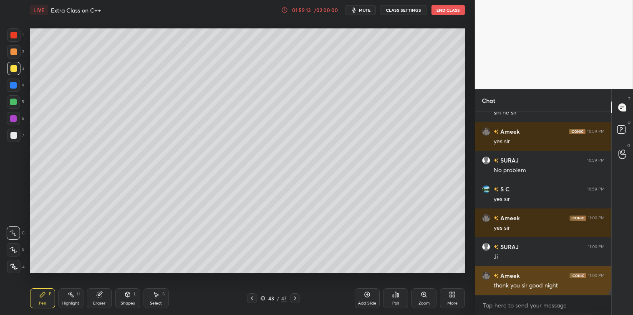
click at [448, 13] on button "End Class" at bounding box center [448, 10] width 33 height 10
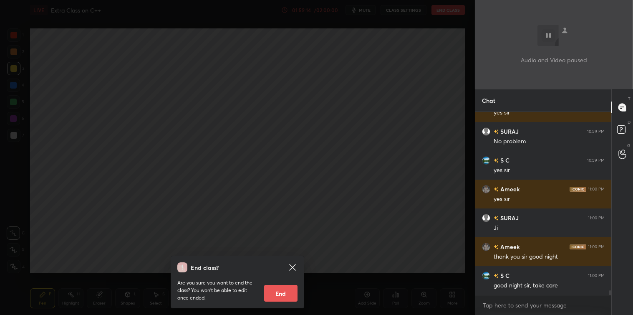
scroll to position [6901, 0]
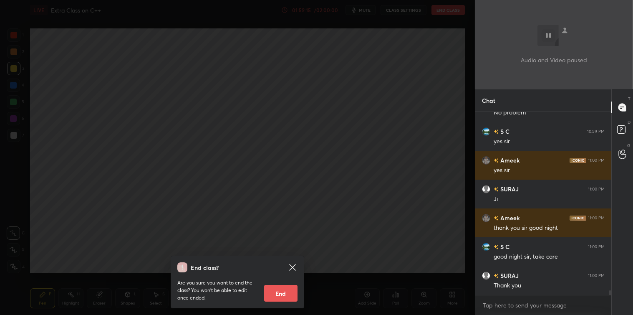
click at [284, 291] on button "End" at bounding box center [280, 293] width 33 height 17
type textarea "x"
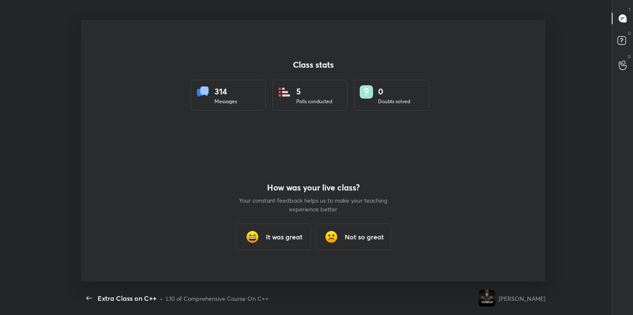
scroll to position [261, 627]
click at [292, 235] on h3 "It was great" at bounding box center [284, 237] width 37 height 10
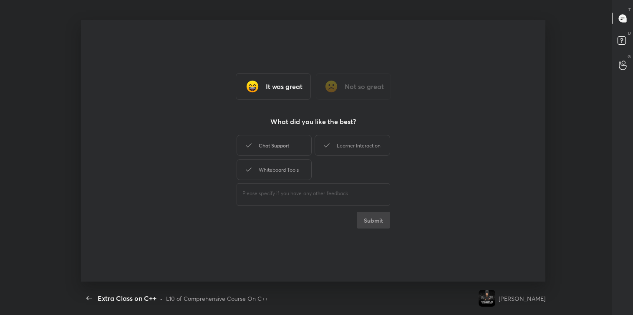
click at [278, 144] on div "Chat Support" at bounding box center [274, 145] width 75 height 21
click at [327, 144] on icon at bounding box center [327, 145] width 10 height 10
click at [285, 165] on div "Whiteboard Tools" at bounding box center [274, 169] width 75 height 21
click at [291, 186] on div "​" at bounding box center [314, 193] width 154 height 23
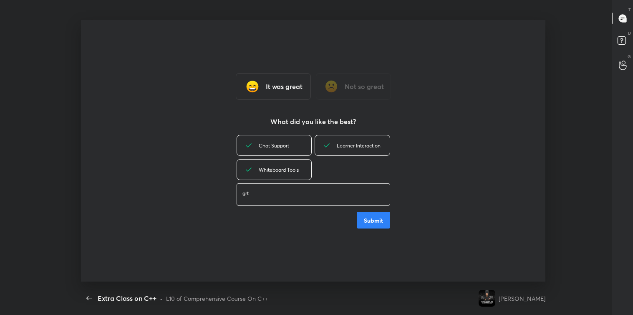
type textarea "grt"
click at [382, 220] on button "Submit" at bounding box center [373, 220] width 33 height 17
